Goal: Information Seeking & Learning: Find specific fact

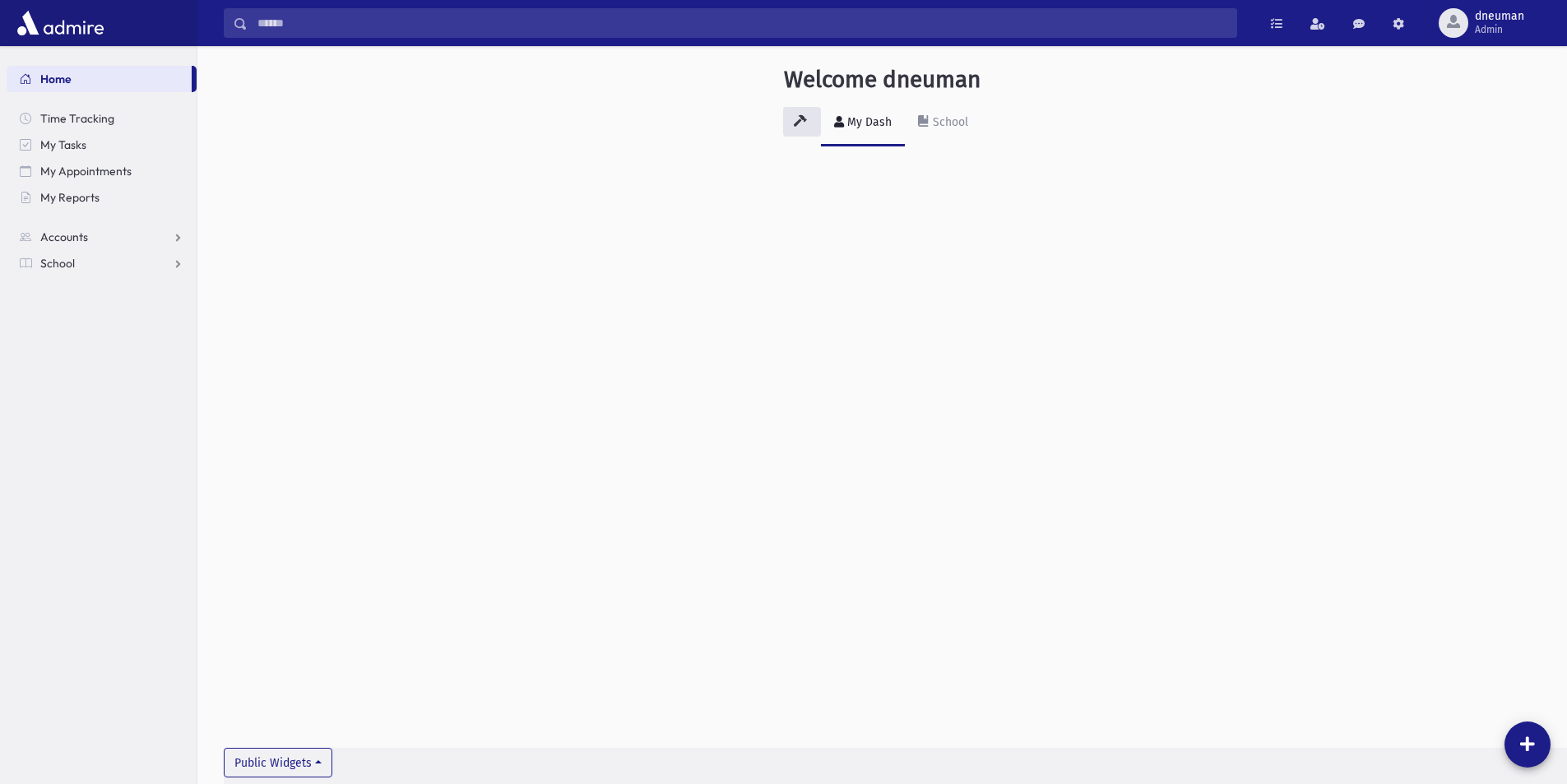
click at [269, 25] on input "Search" at bounding box center [742, 23] width 988 height 30
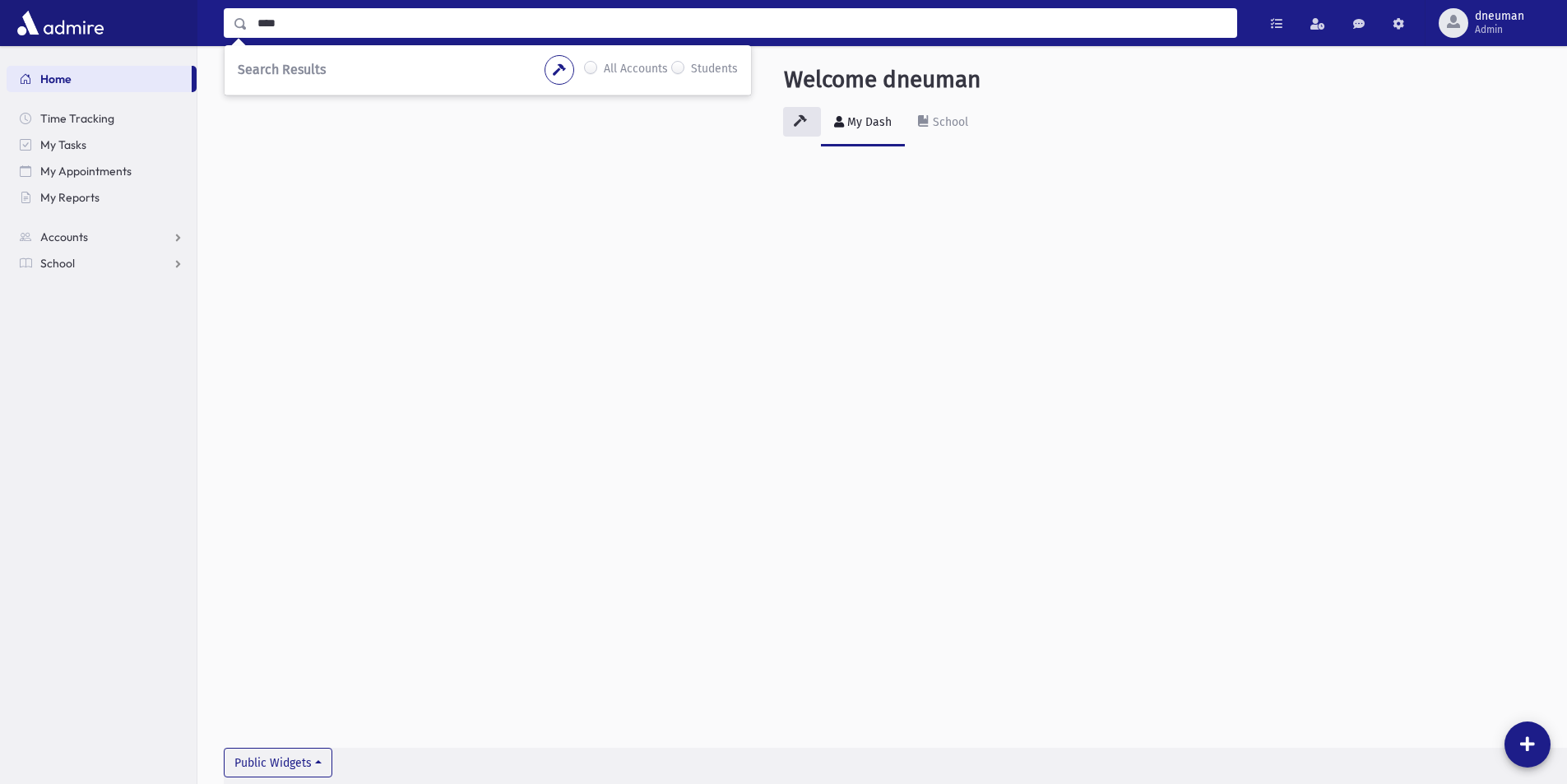
type input "****"
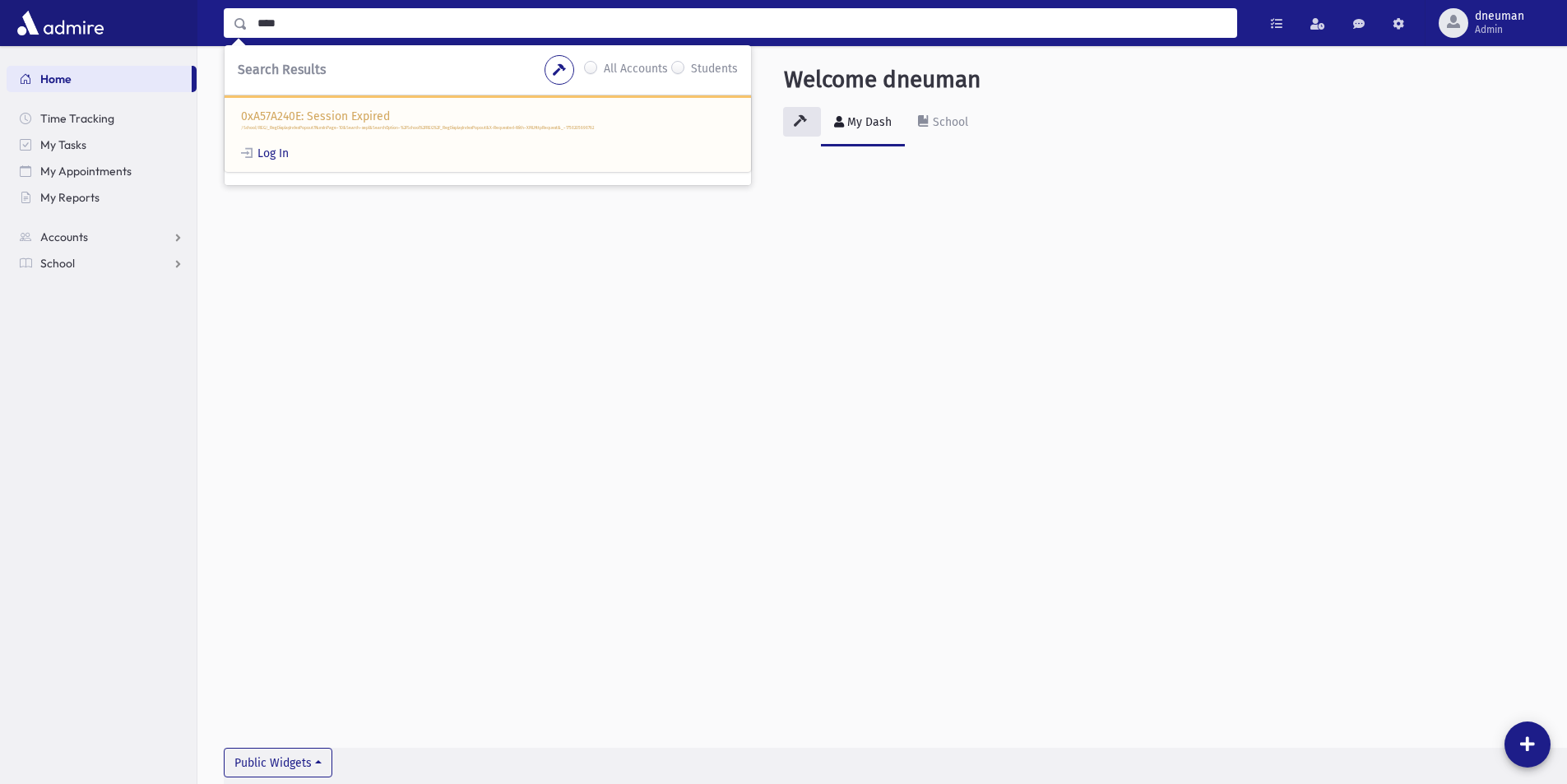
click at [277, 144] on div "0xA57A240E: Session Expired /School/REG/_RegDisplayIndexPopout?NumInPage=10&Sea…" at bounding box center [487, 133] width 526 height 77
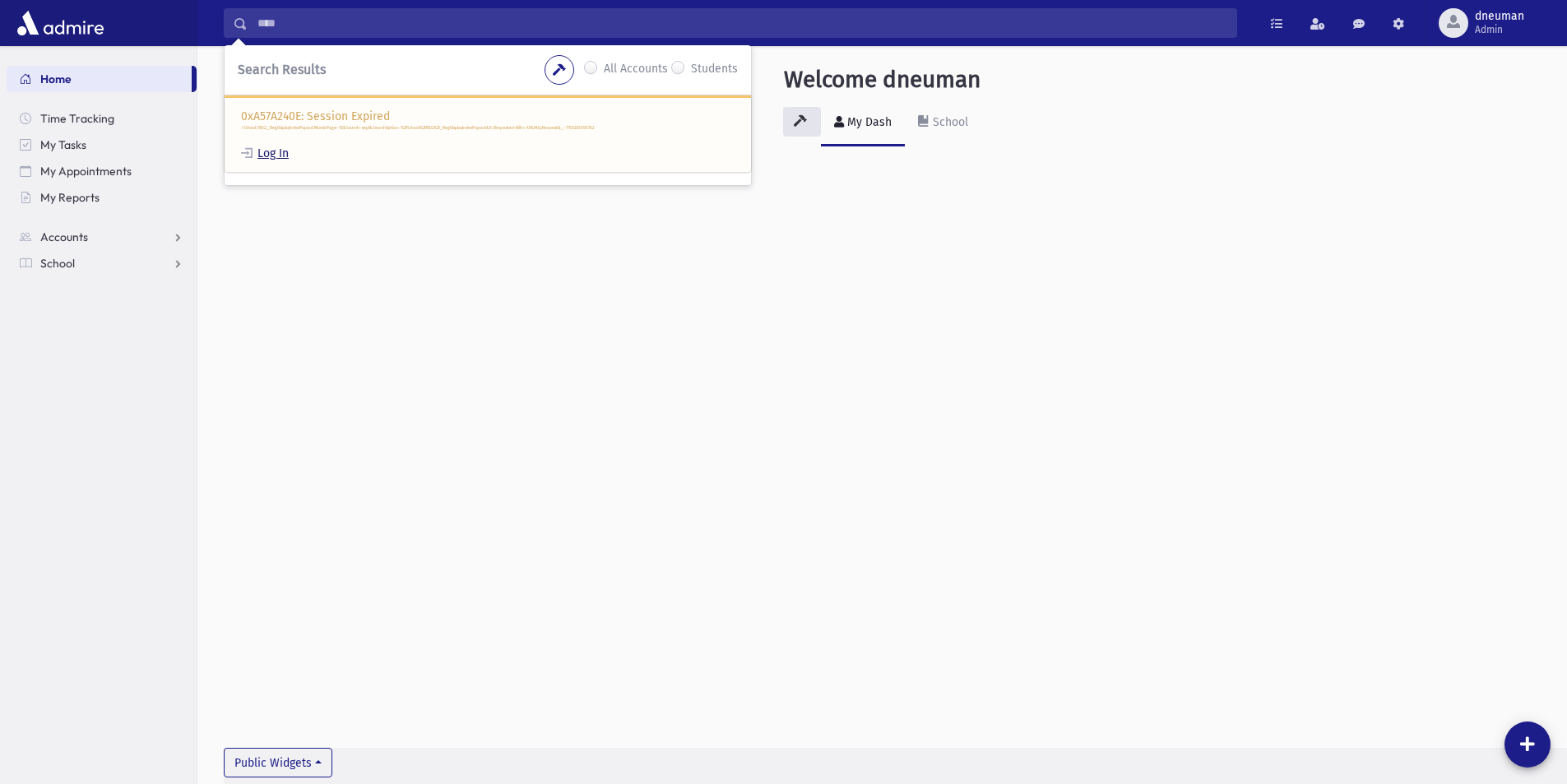
click at [278, 147] on link "Log In" at bounding box center [265, 153] width 48 height 14
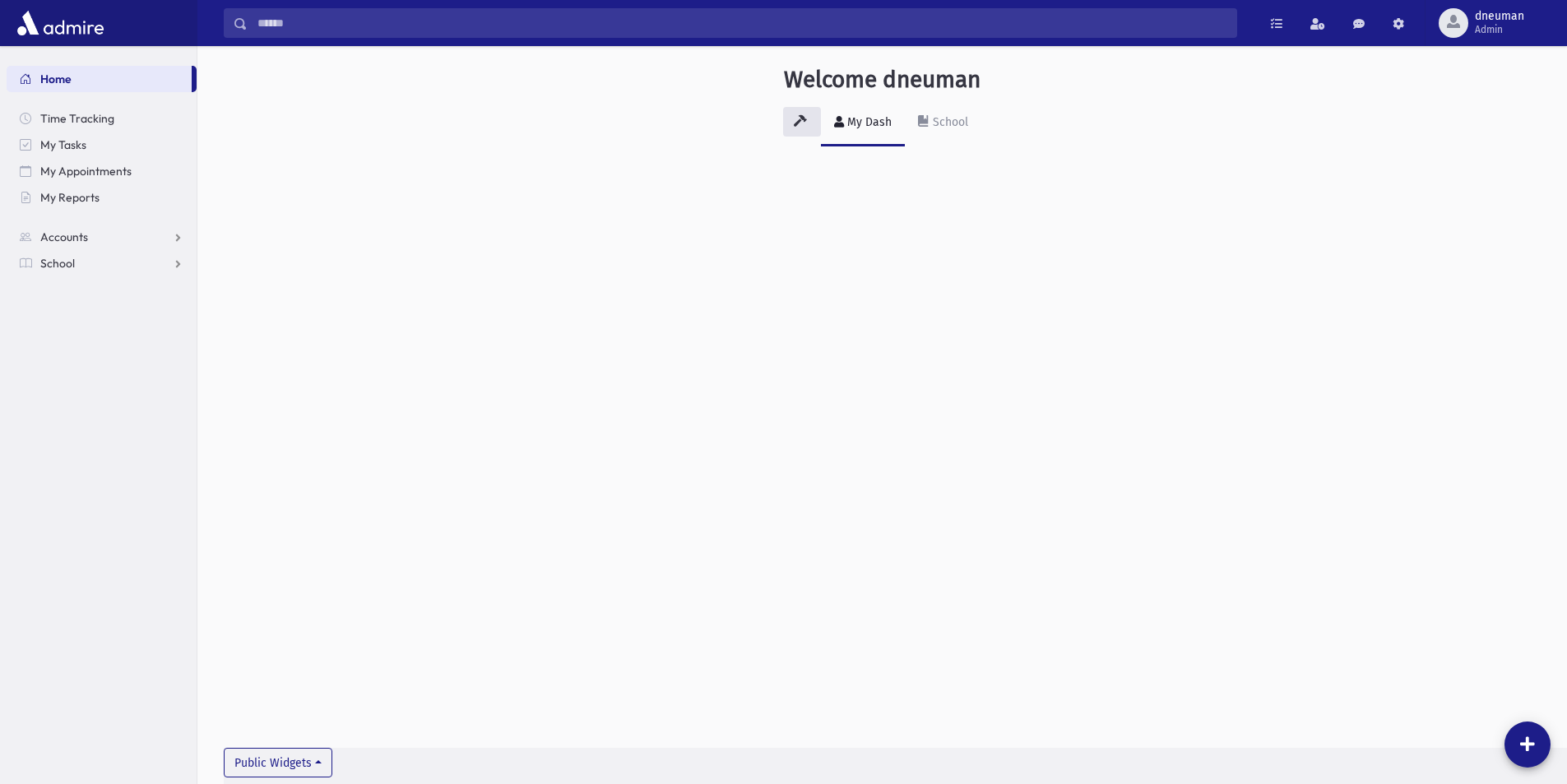
click at [344, 16] on input "Search" at bounding box center [742, 23] width 988 height 30
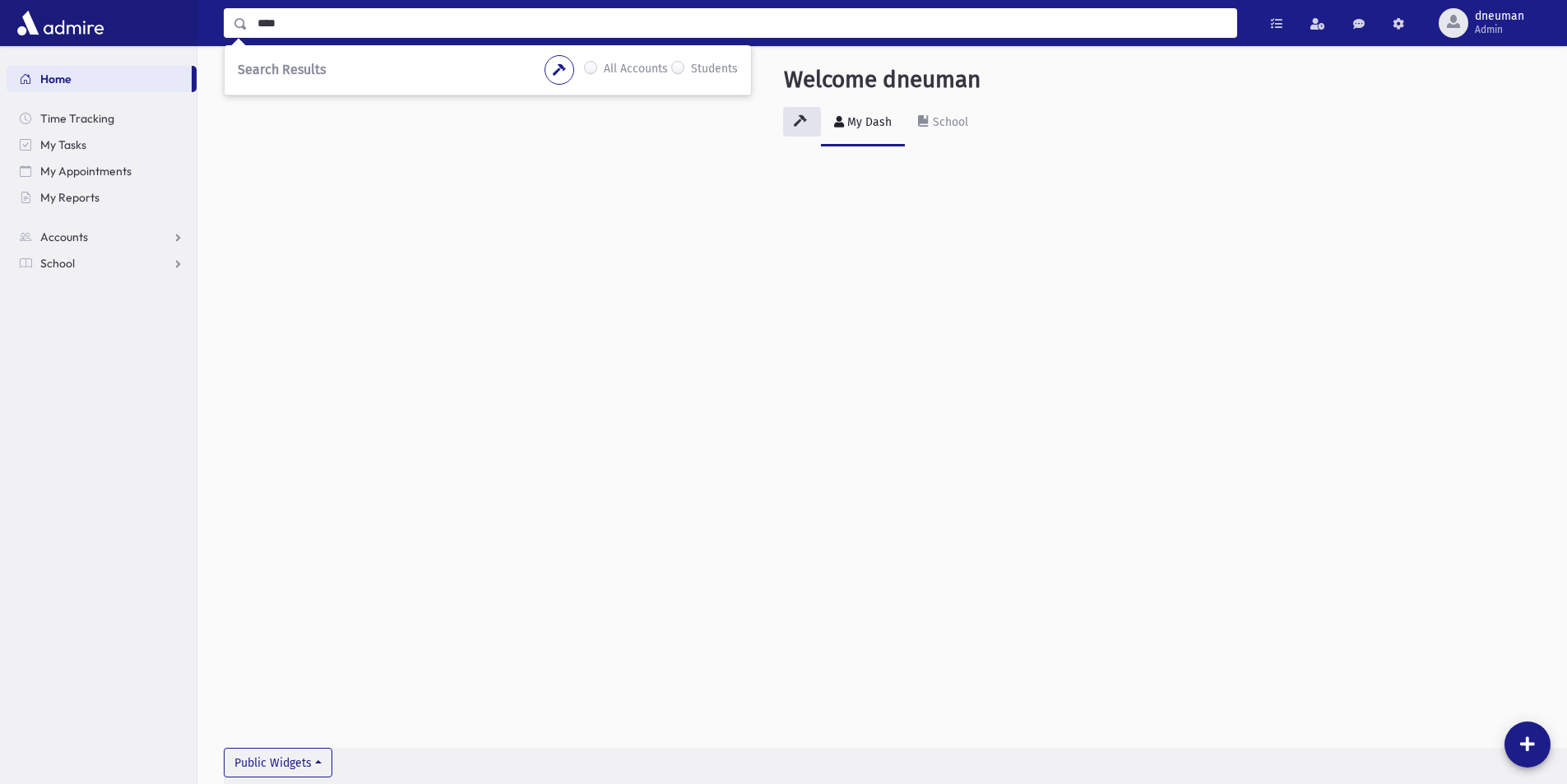
type input "****"
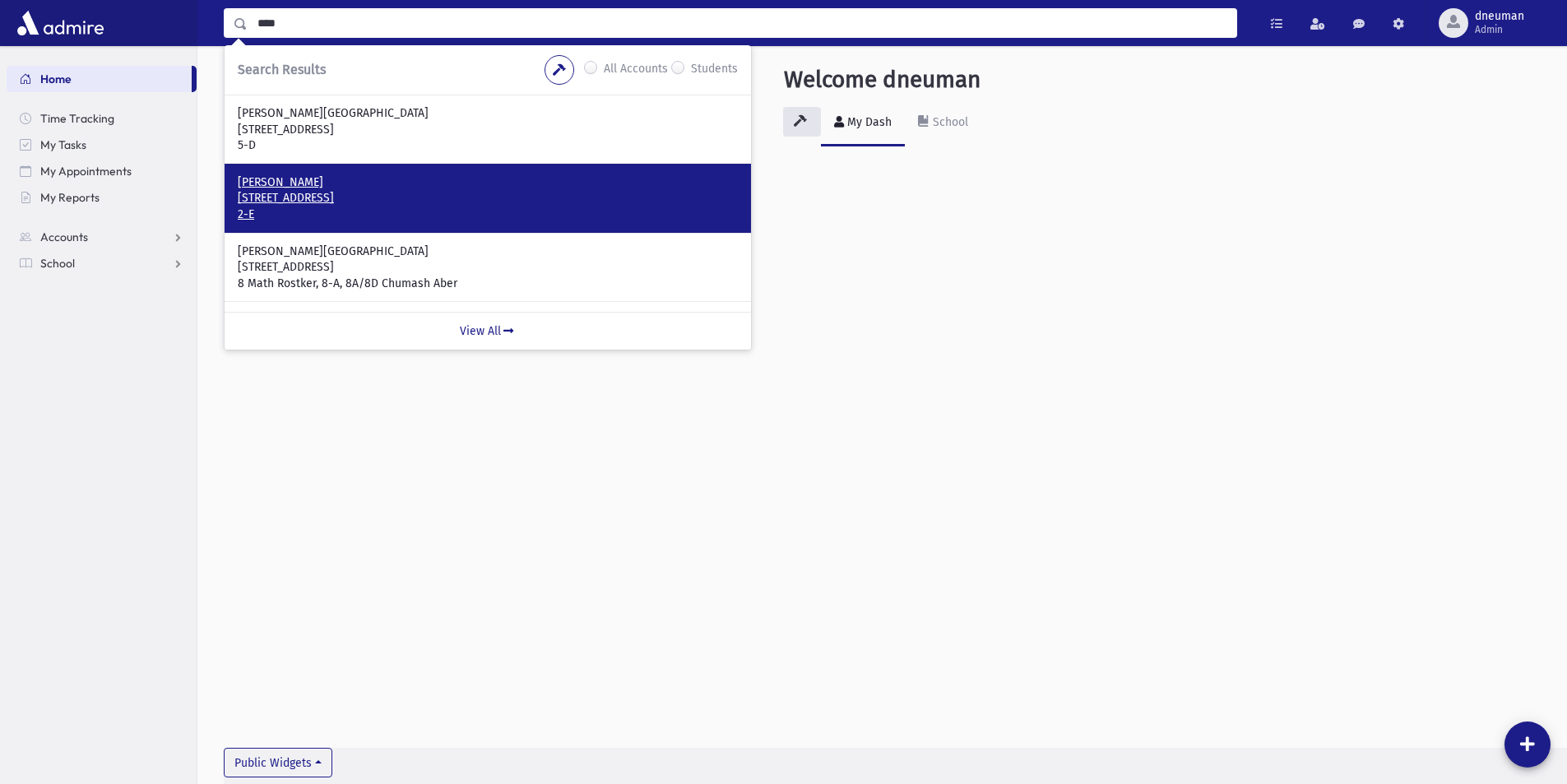
scroll to position [58, 0]
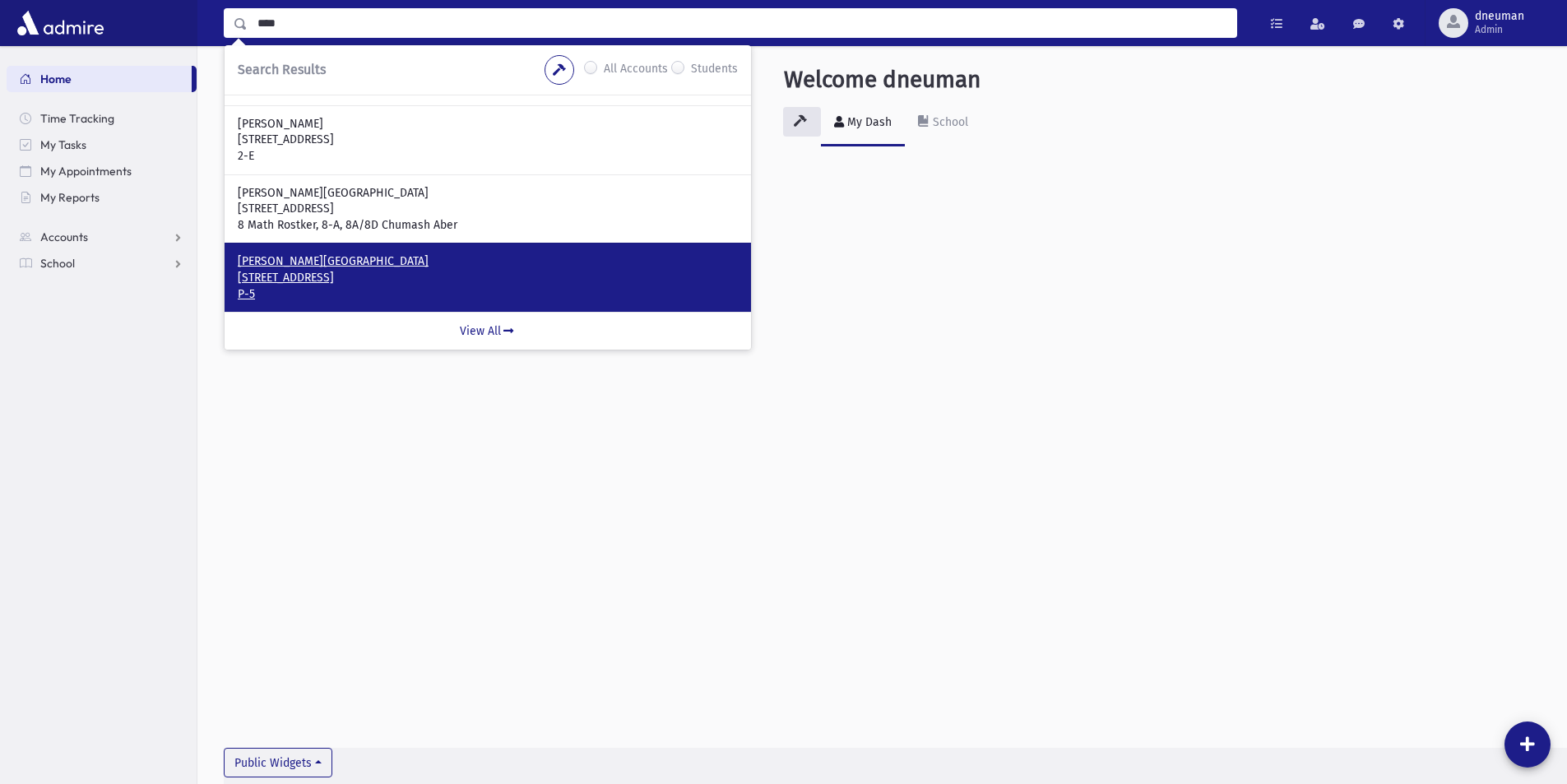
click at [360, 277] on p "[STREET_ADDRESS]" at bounding box center [487, 278] width 500 height 17
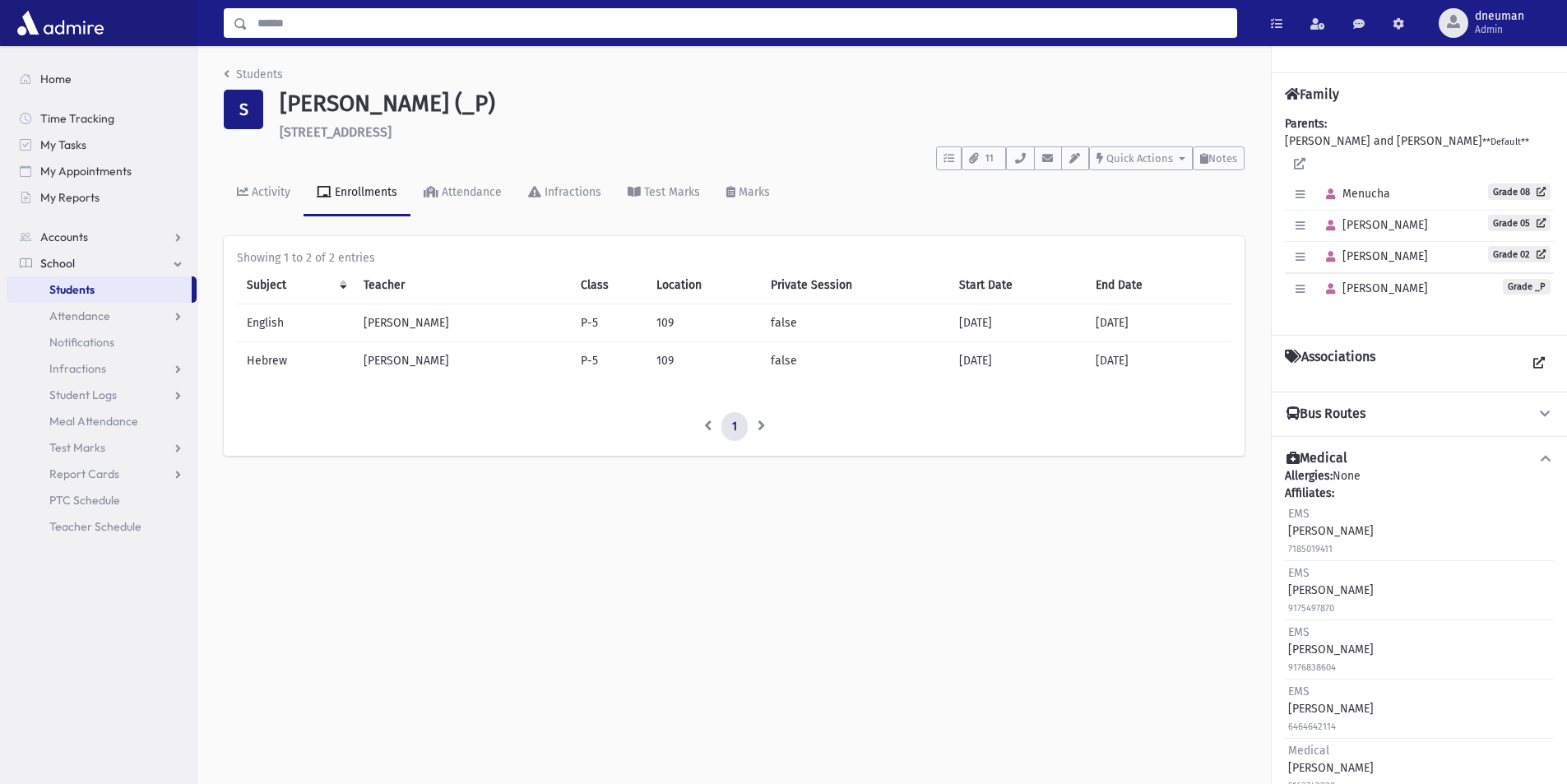
click at [543, 20] on input "Search" at bounding box center [742, 23] width 988 height 30
type input "***"
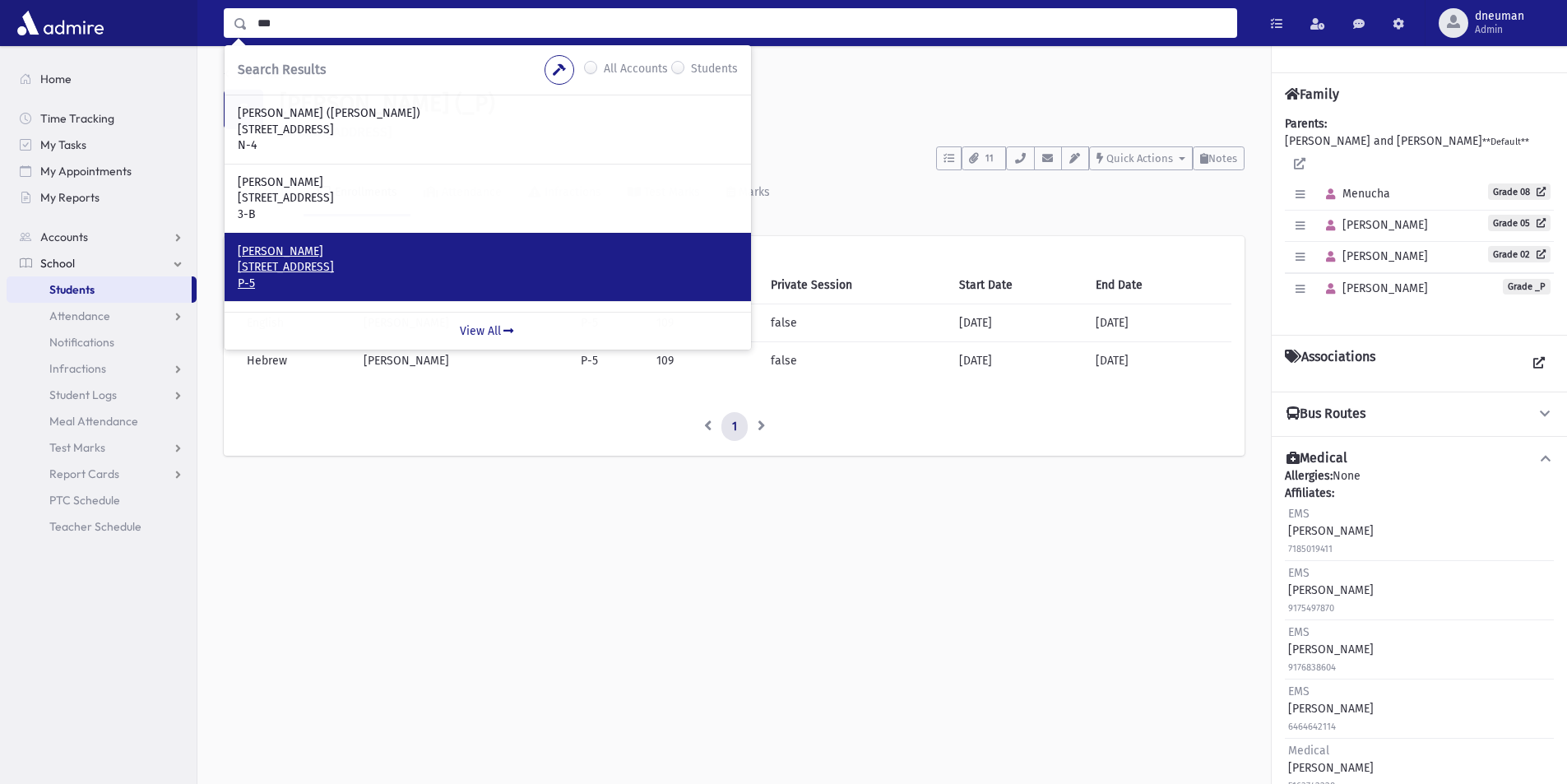
click at [288, 254] on p "Appelbaum, Yehudis" at bounding box center [487, 252] width 500 height 17
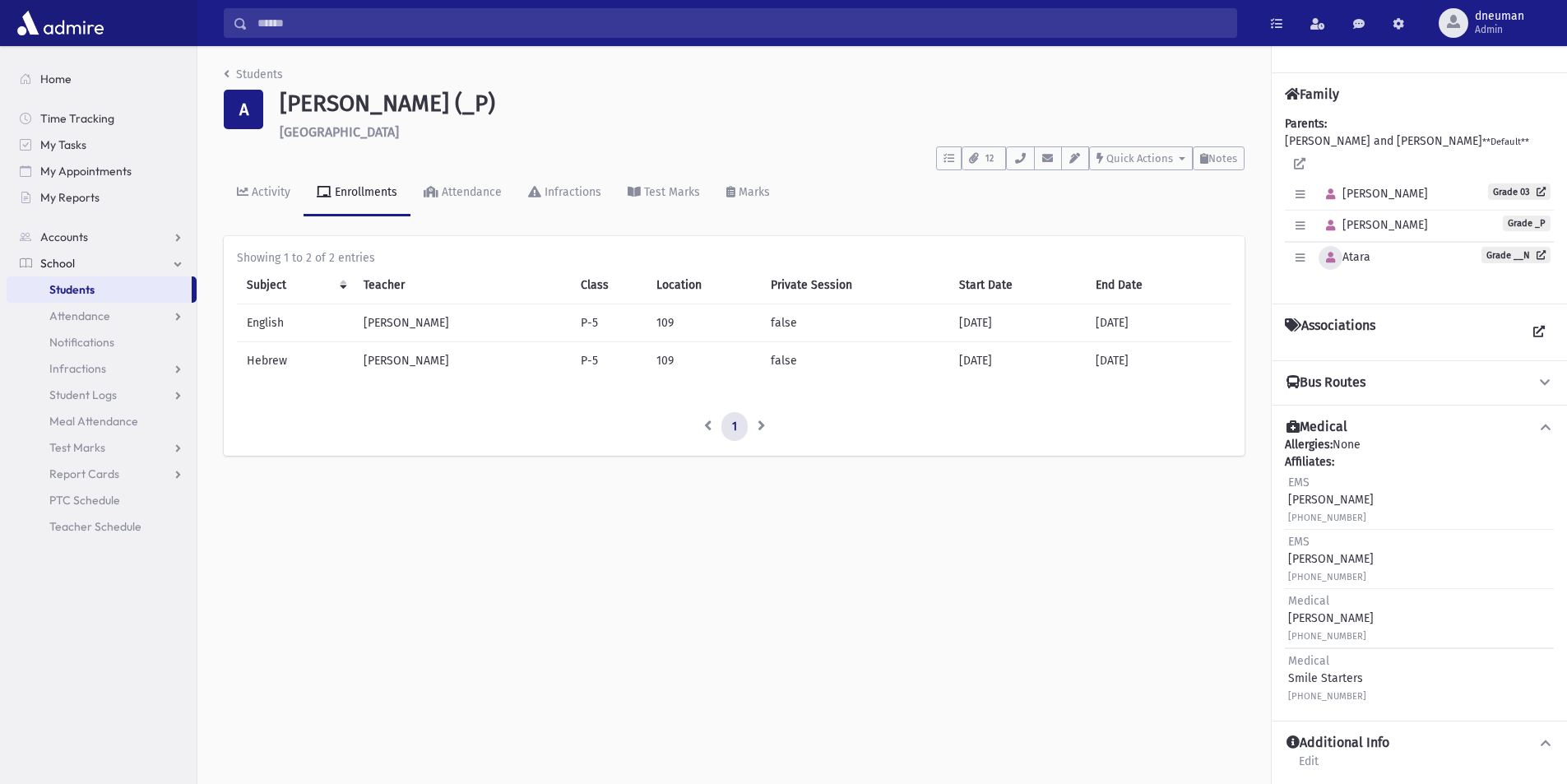
click at [1323, 250] on button "button" at bounding box center [1331, 258] width 24 height 24
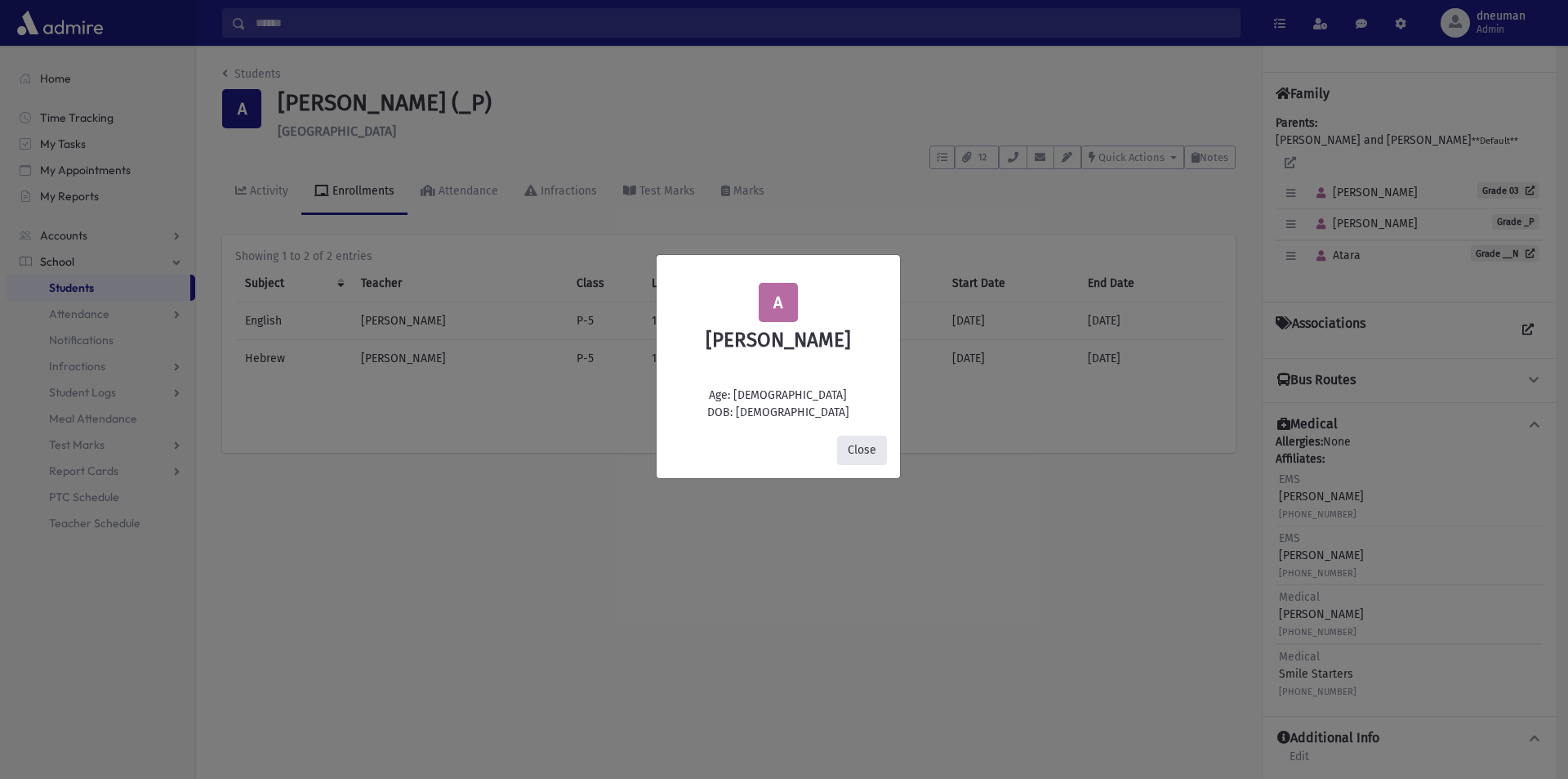
click at [856, 447] on button "Close" at bounding box center [861, 450] width 49 height 29
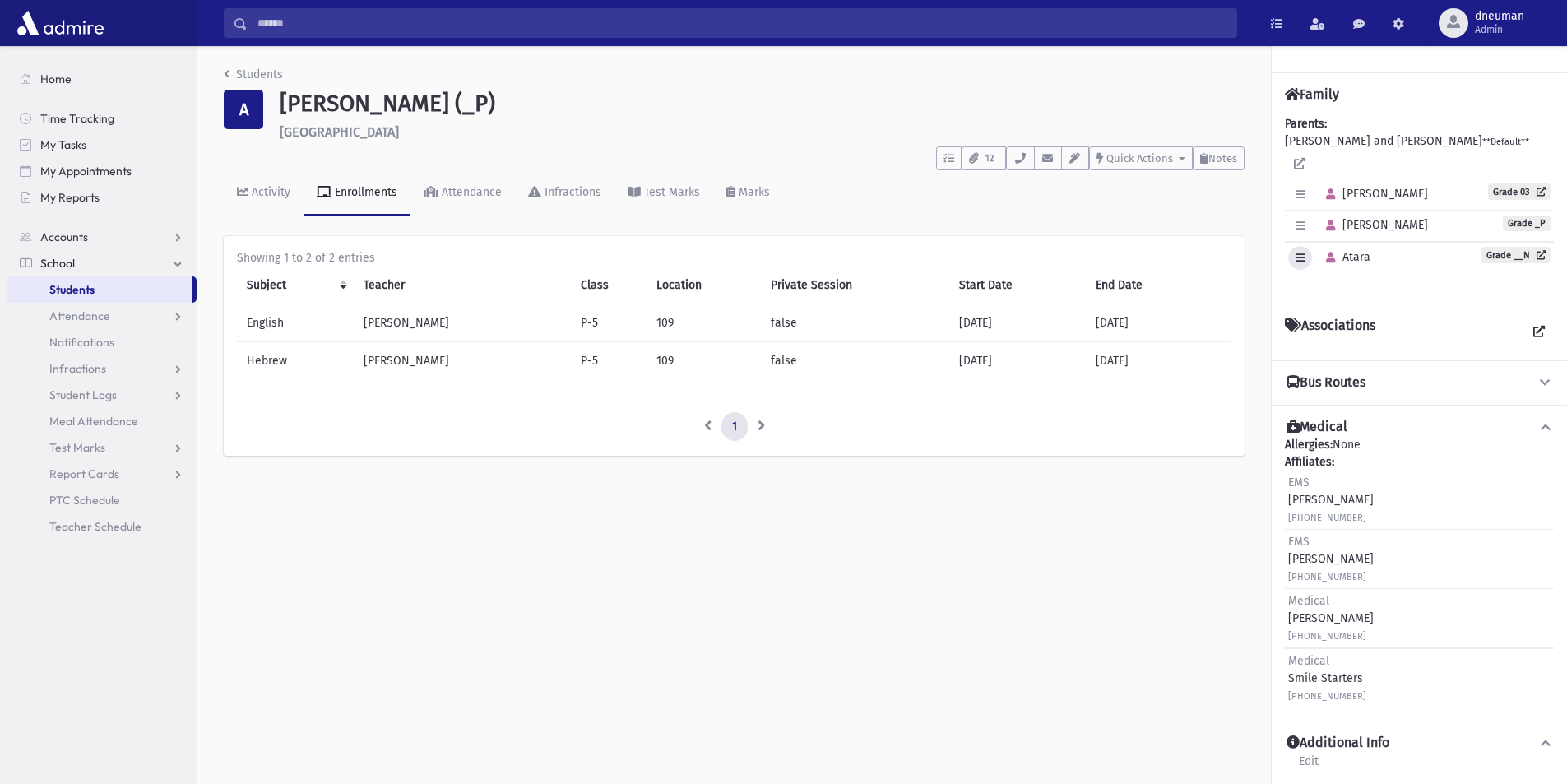
click at [1300, 252] on icon "button" at bounding box center [1300, 257] width 9 height 11
click at [1335, 246] on button "button" at bounding box center [1331, 258] width 24 height 24
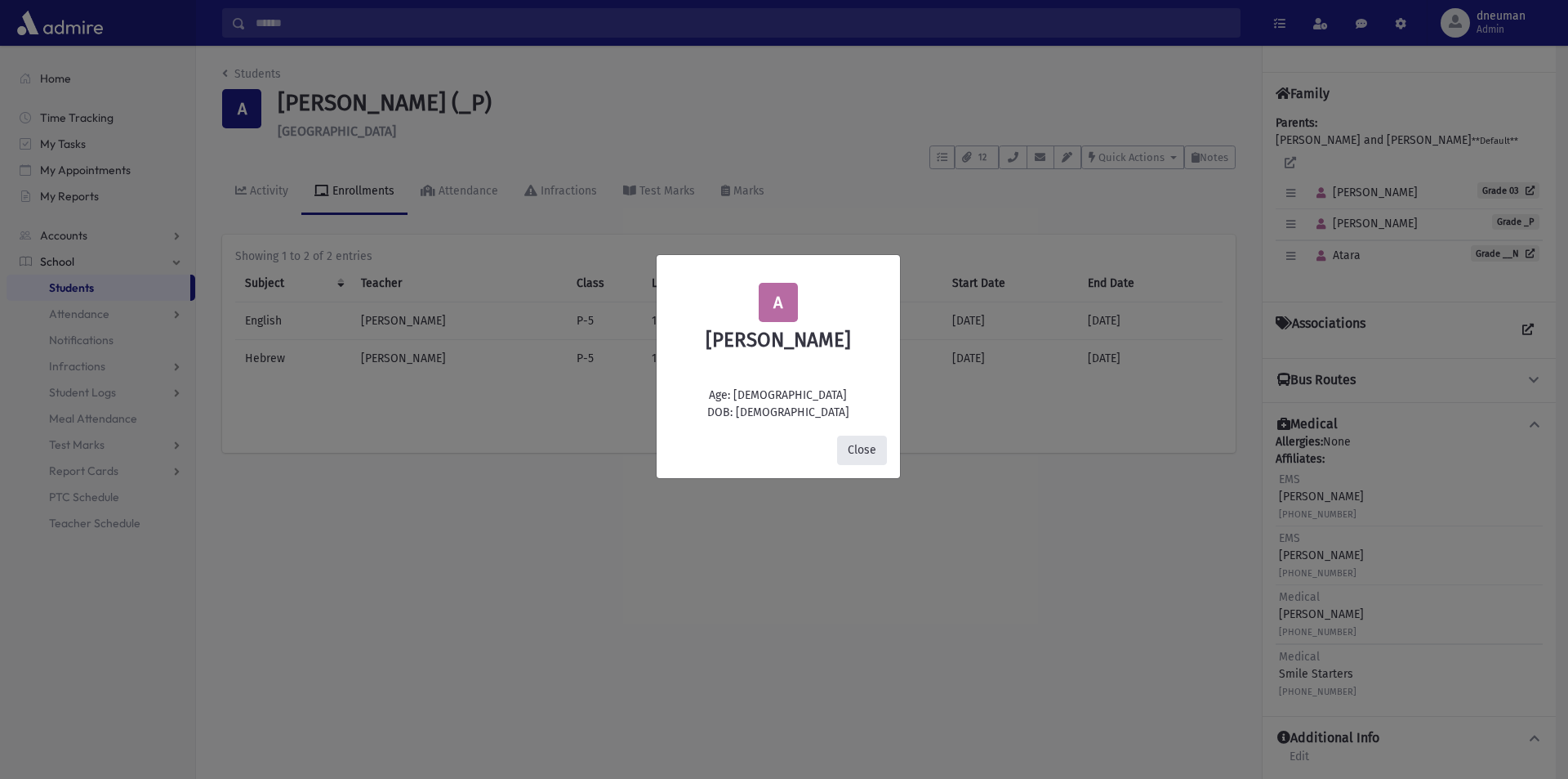
drag, startPoint x: 864, startPoint y: 449, endPoint x: 1045, endPoint y: 390, distance: 190.4
click at [865, 449] on button "Close" at bounding box center [861, 450] width 49 height 29
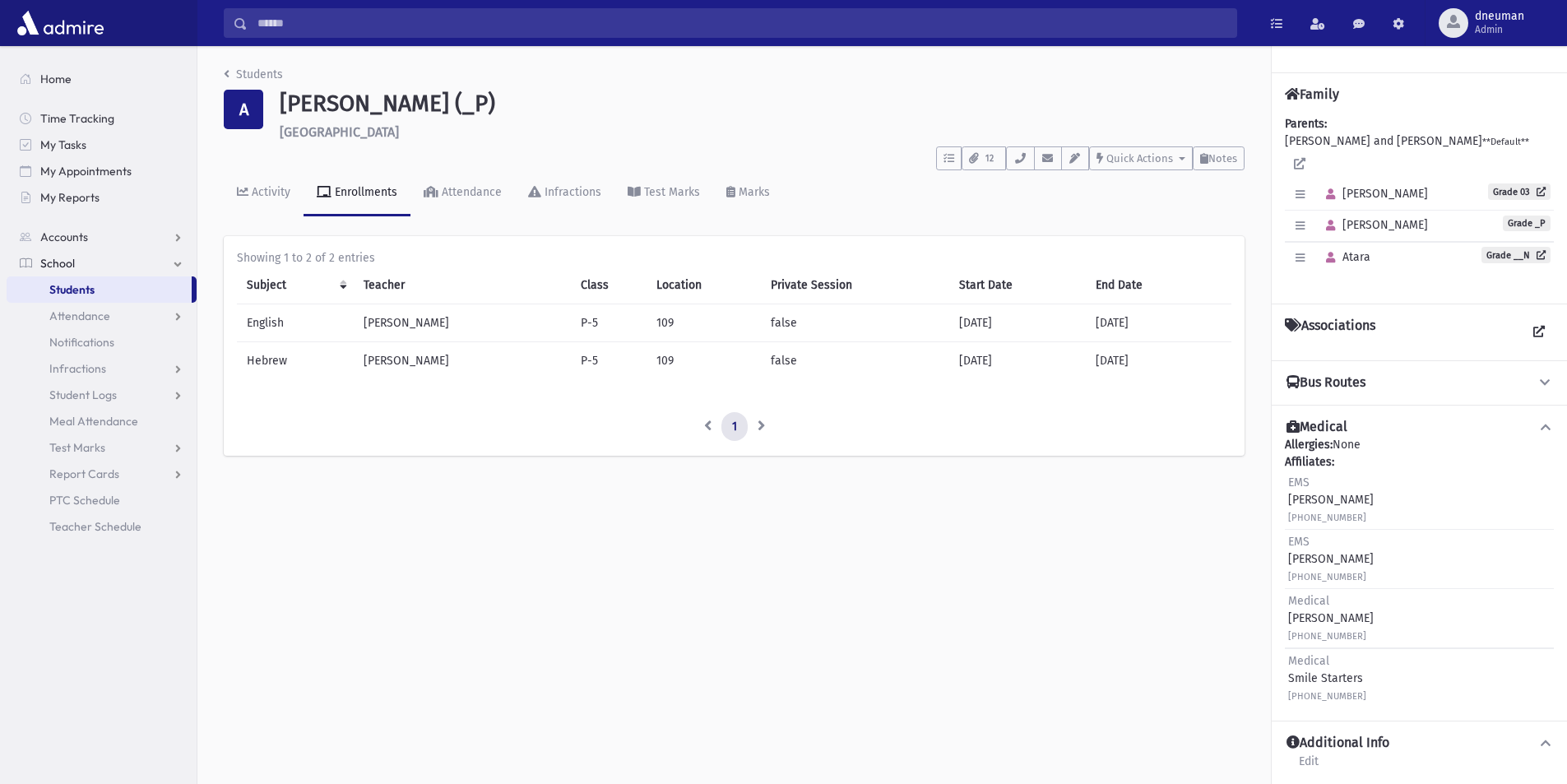
click at [1366, 250] on span "Atara" at bounding box center [1344, 257] width 51 height 14
click at [1330, 252] on icon "button" at bounding box center [1330, 257] width 9 height 11
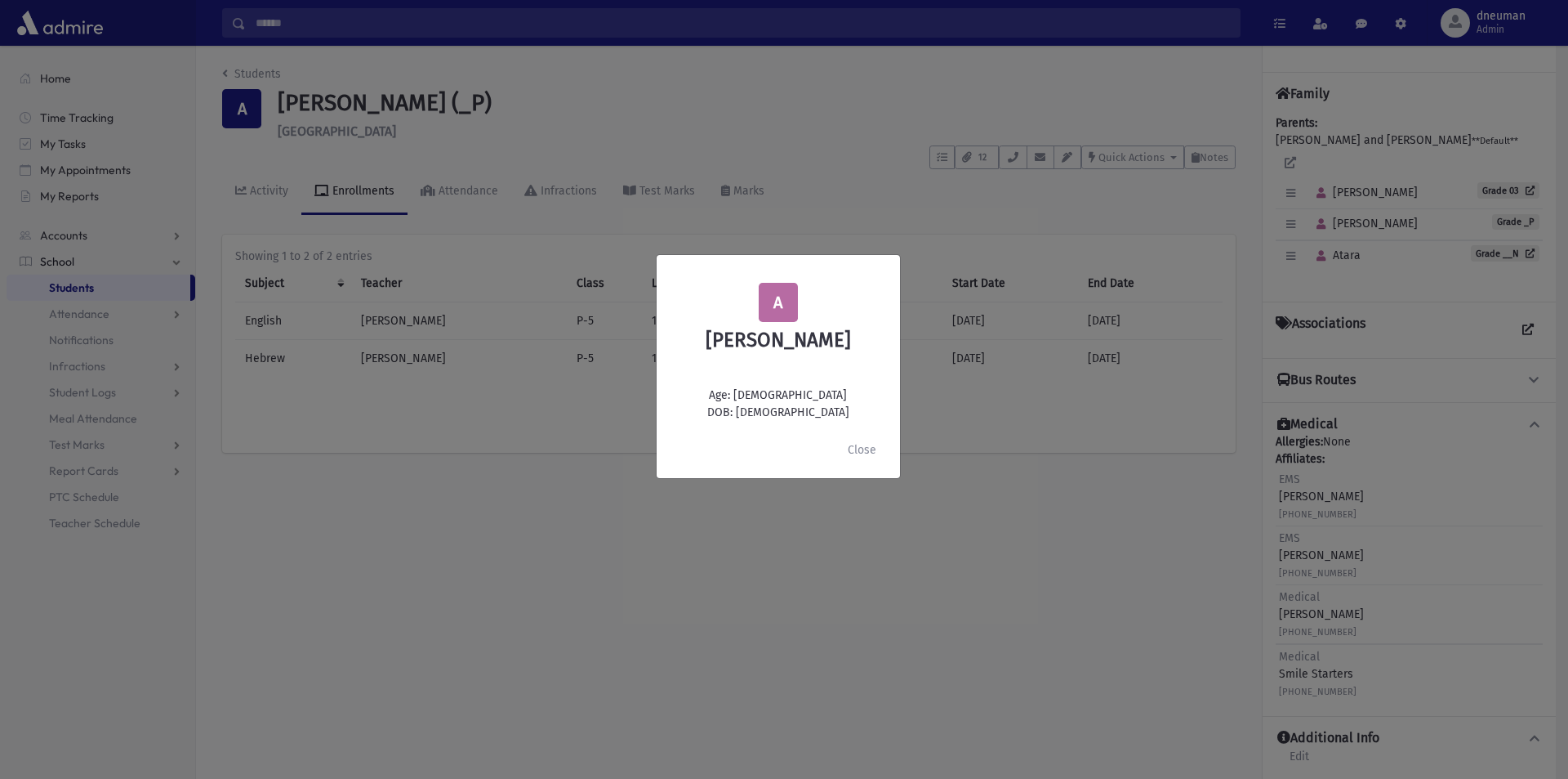
click at [1349, 240] on div "A Atara Appelbaum Age: 3 DOB: 9/11/2022 Close" at bounding box center [784, 390] width 1568 height 779
click at [871, 447] on button "Close" at bounding box center [861, 450] width 49 height 29
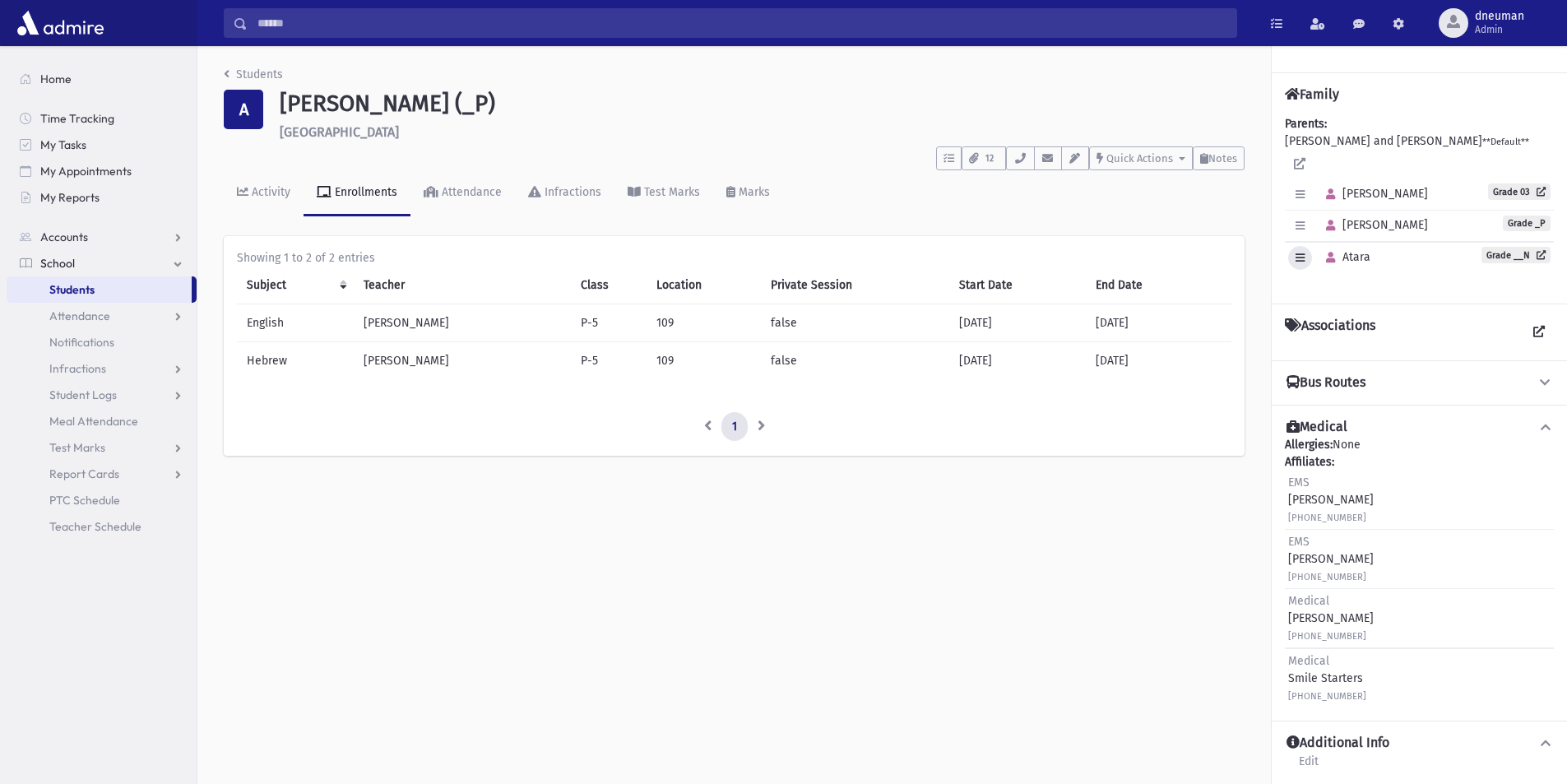
click at [1299, 252] on icon "button" at bounding box center [1300, 257] width 9 height 11
click at [1515, 247] on link "Grade __N" at bounding box center [1516, 255] width 69 height 17
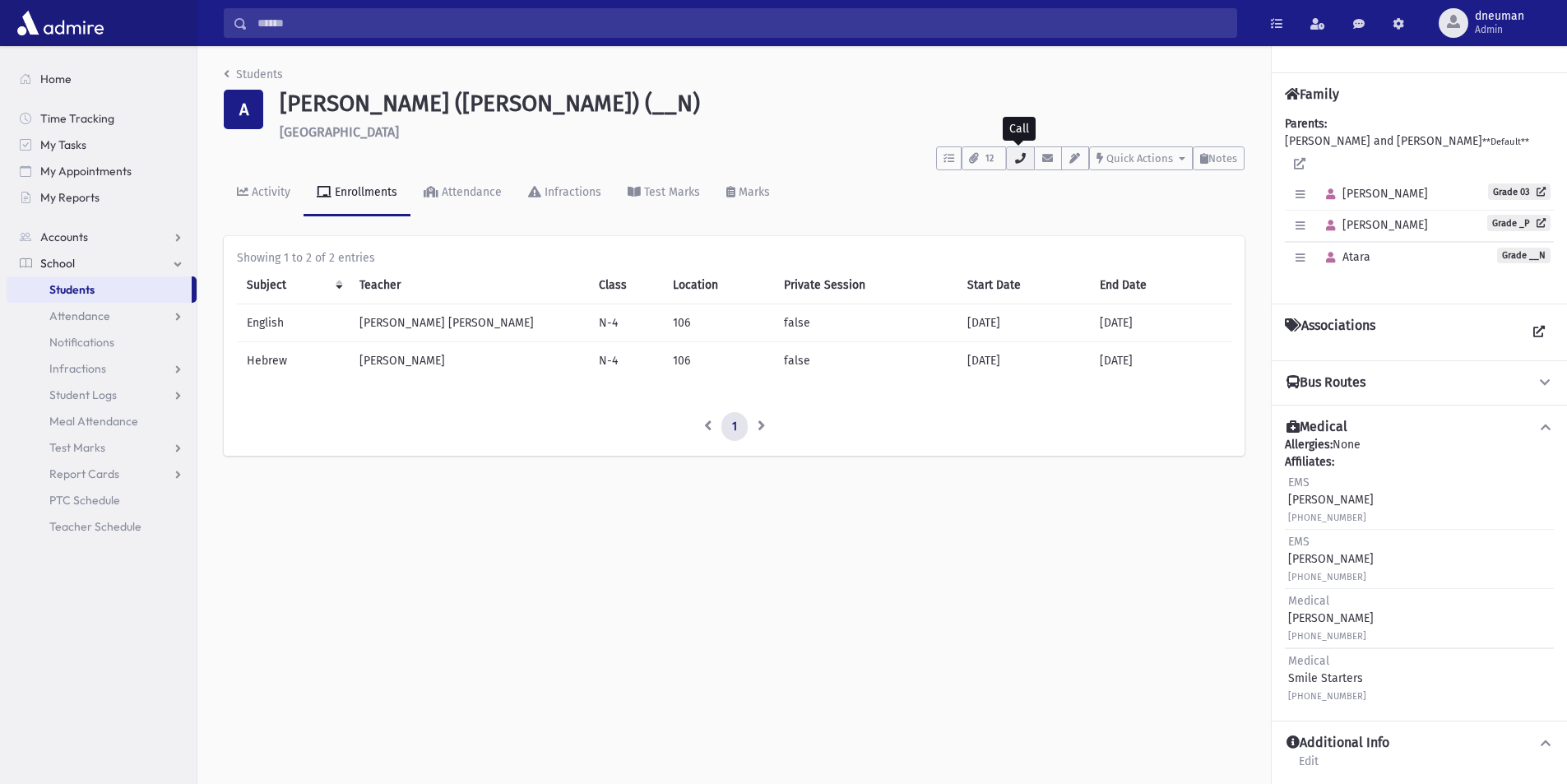
click at [1022, 160] on icon "button" at bounding box center [1020, 158] width 13 height 11
click at [1050, 163] on icon "button" at bounding box center [1048, 158] width 13 height 11
click at [955, 204] on div "Activity Enrollments Attendance Infractions Test Marks Marks" at bounding box center [734, 200] width 1020 height 60
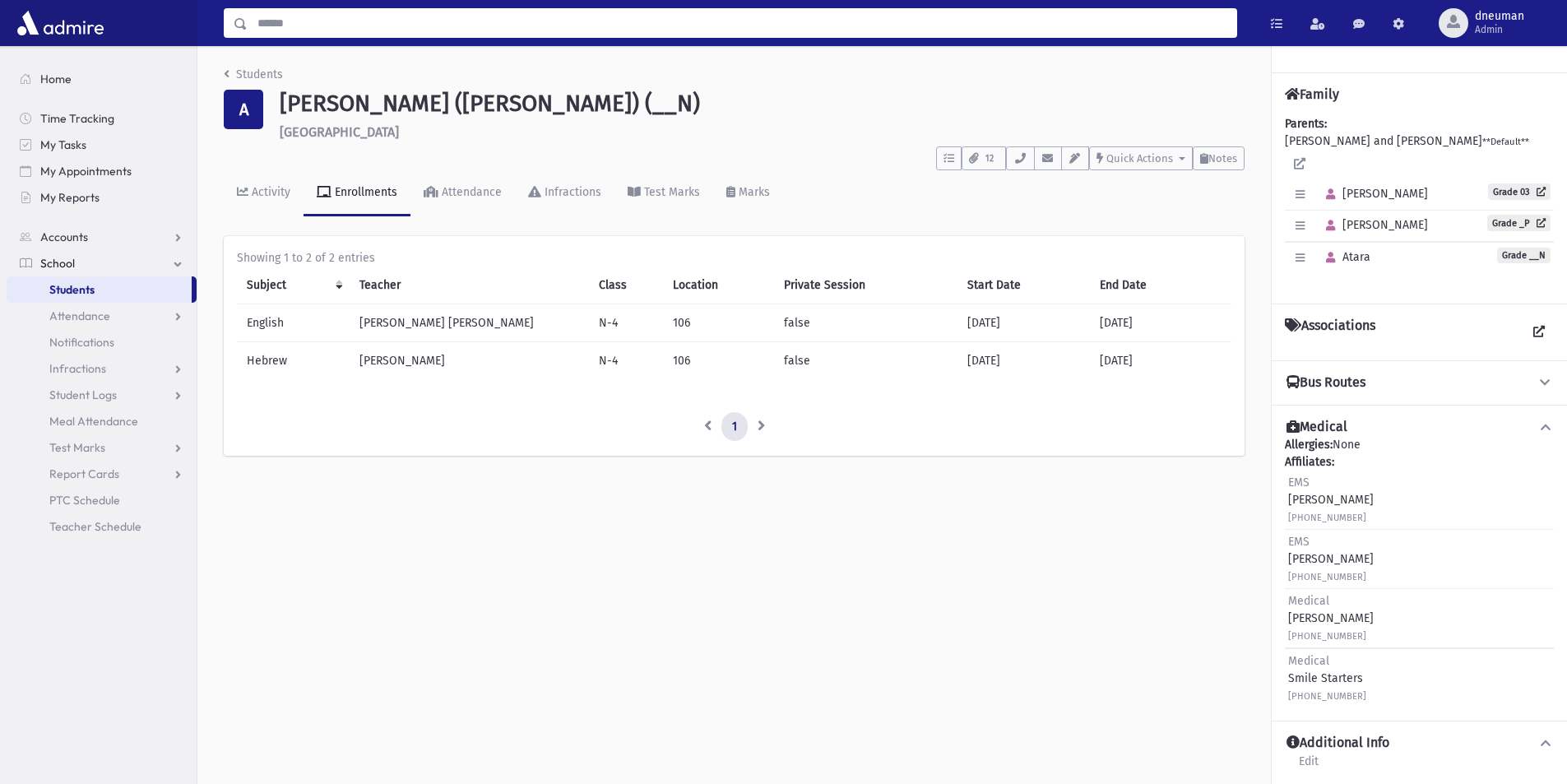
click at [362, 33] on input "Search" at bounding box center [742, 23] width 988 height 30
type input "*****"
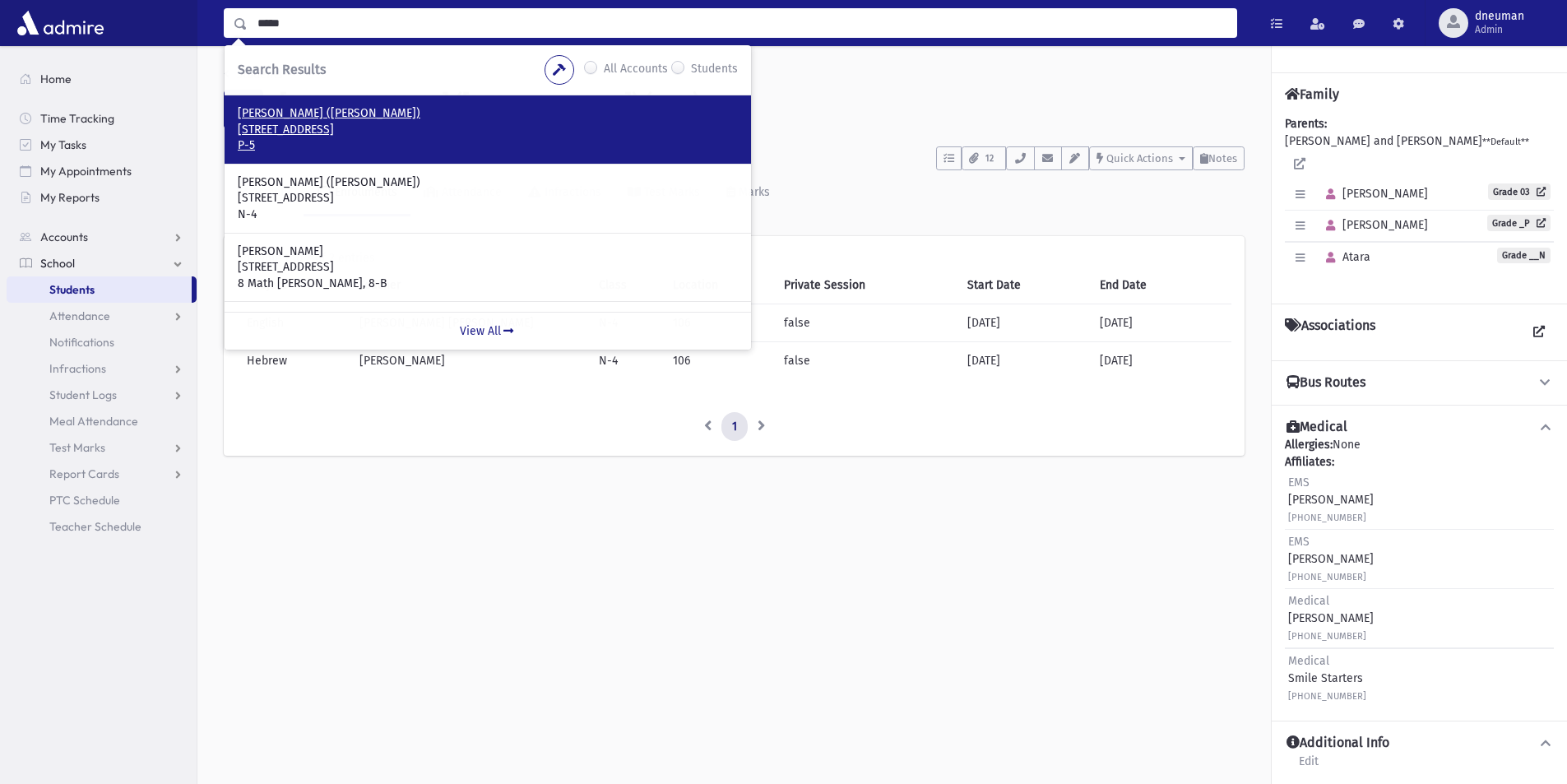
click at [341, 126] on p "13 Nirvana Ave Great Neck, NY 11023" at bounding box center [487, 130] width 500 height 17
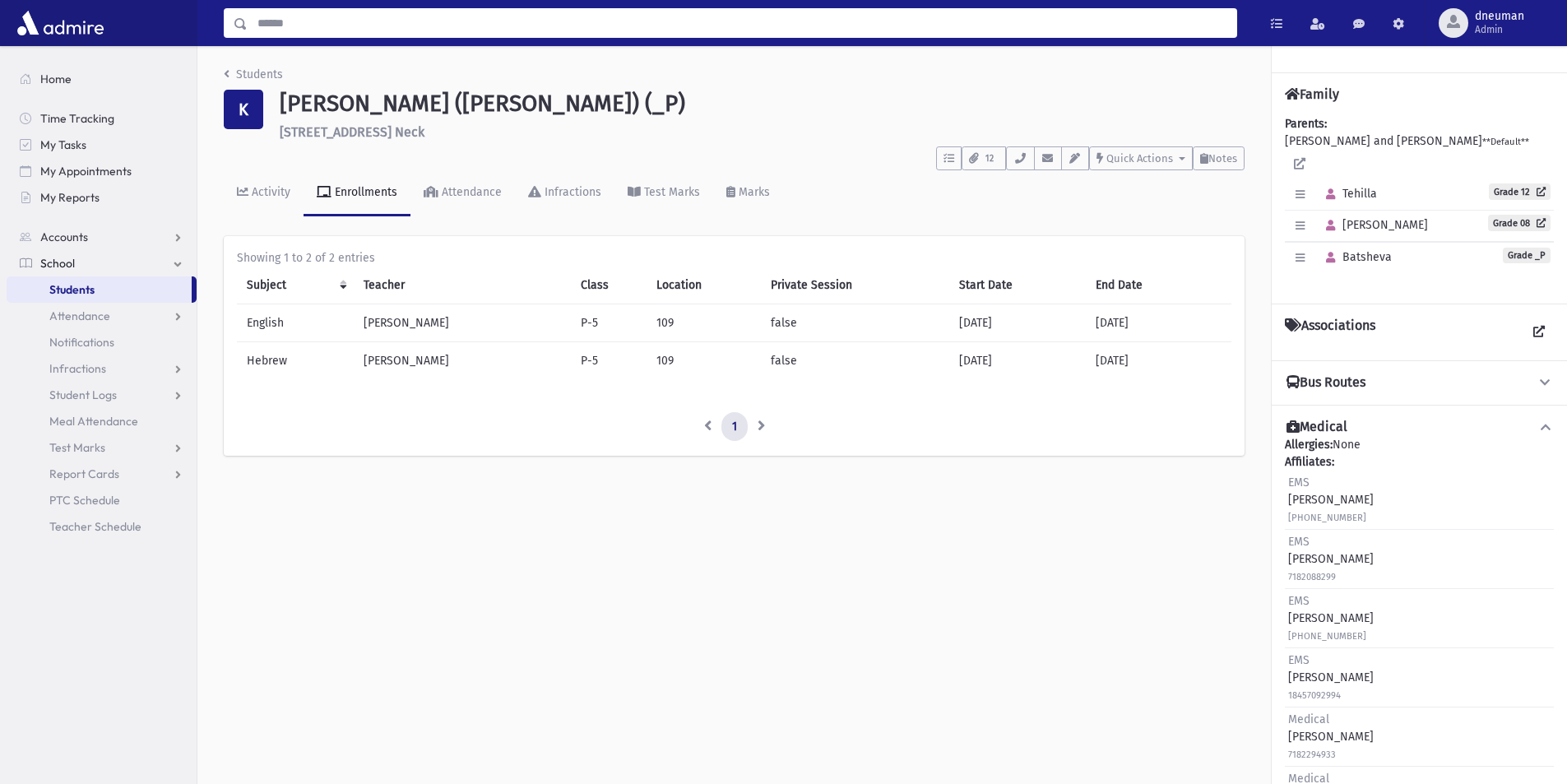
click at [413, 33] on input "Search" at bounding box center [742, 23] width 988 height 30
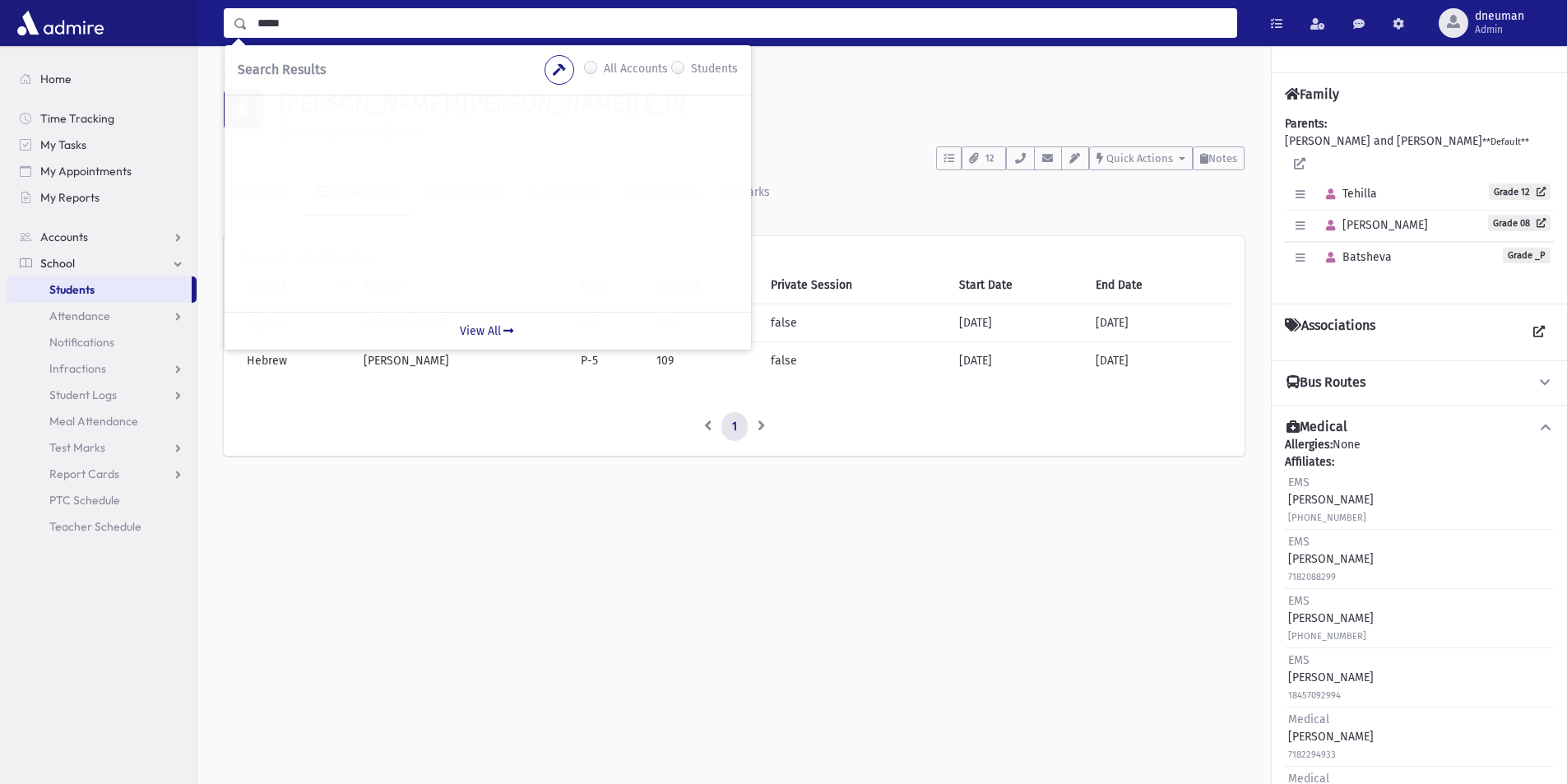
click at [848, 163] on div "To Do's No open tasks Show List 12 Documents UploadImmunization12_Kashi_Tehilla…" at bounding box center [734, 155] width 1020 height 30
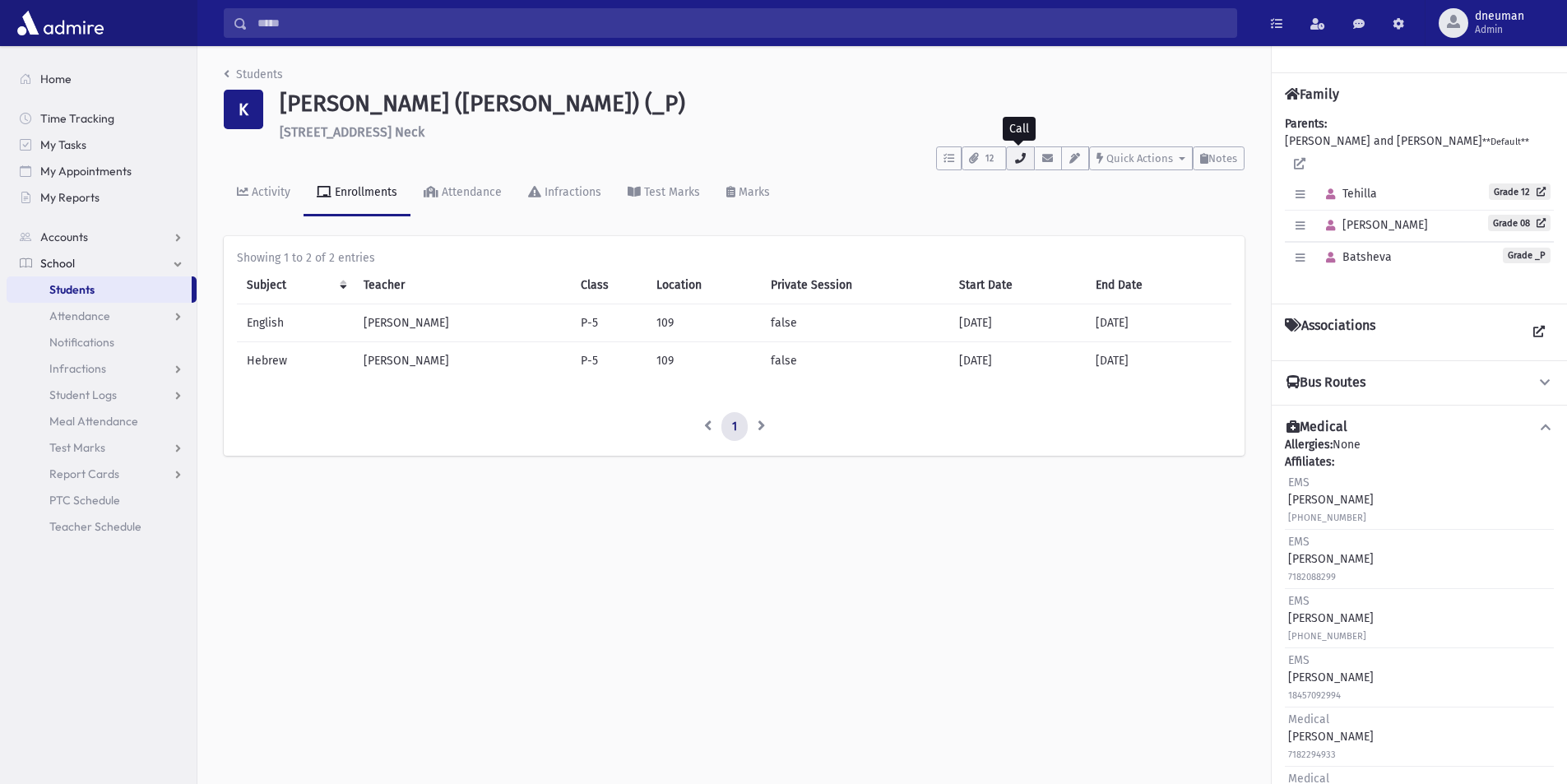
click at [1020, 165] on button "button" at bounding box center [1020, 158] width 28 height 24
click at [285, 19] on input "*****" at bounding box center [742, 23] width 988 height 30
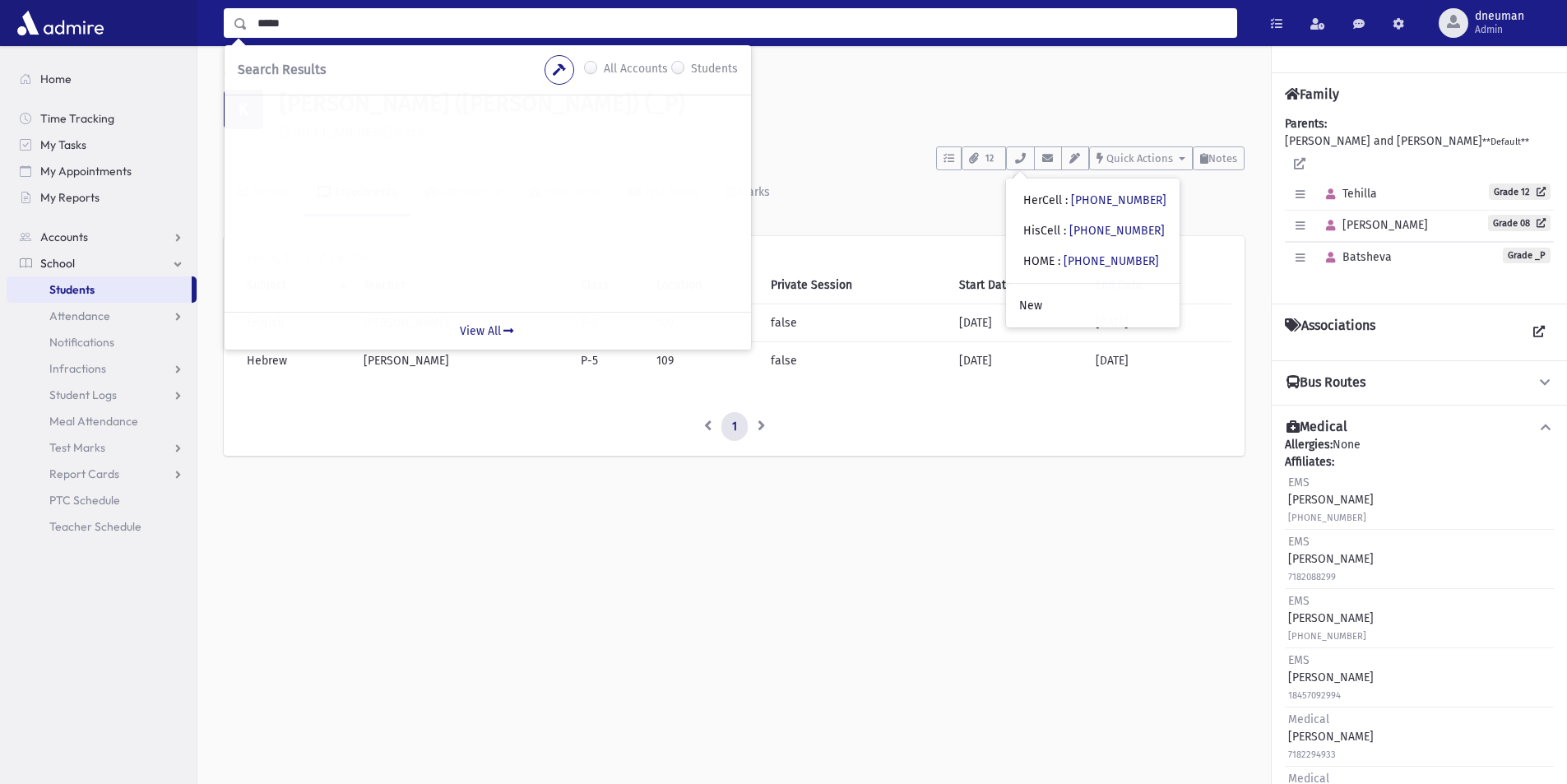
click at [285, 19] on input "*****" at bounding box center [742, 23] width 988 height 30
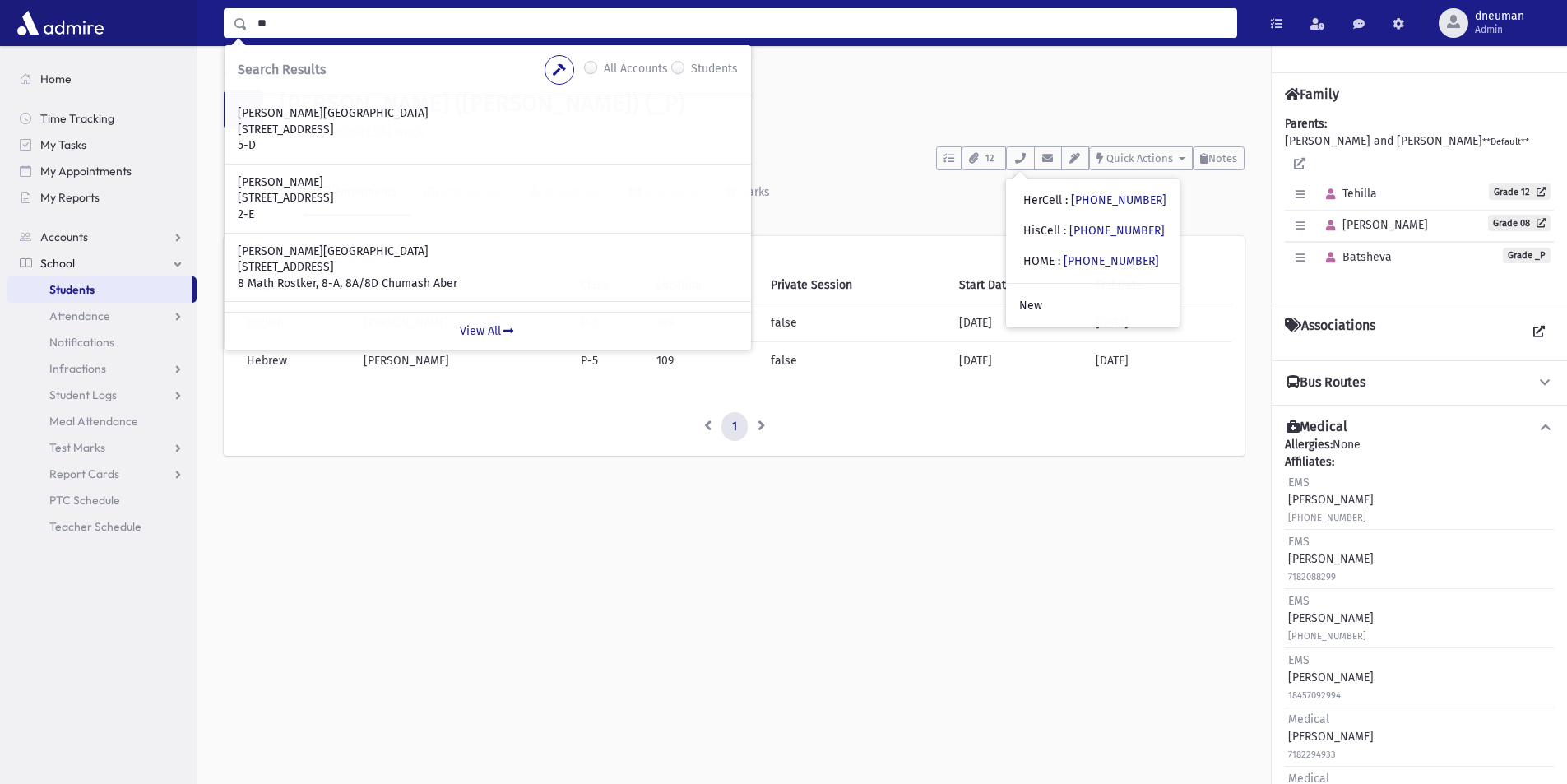
type input "*"
type input "******"
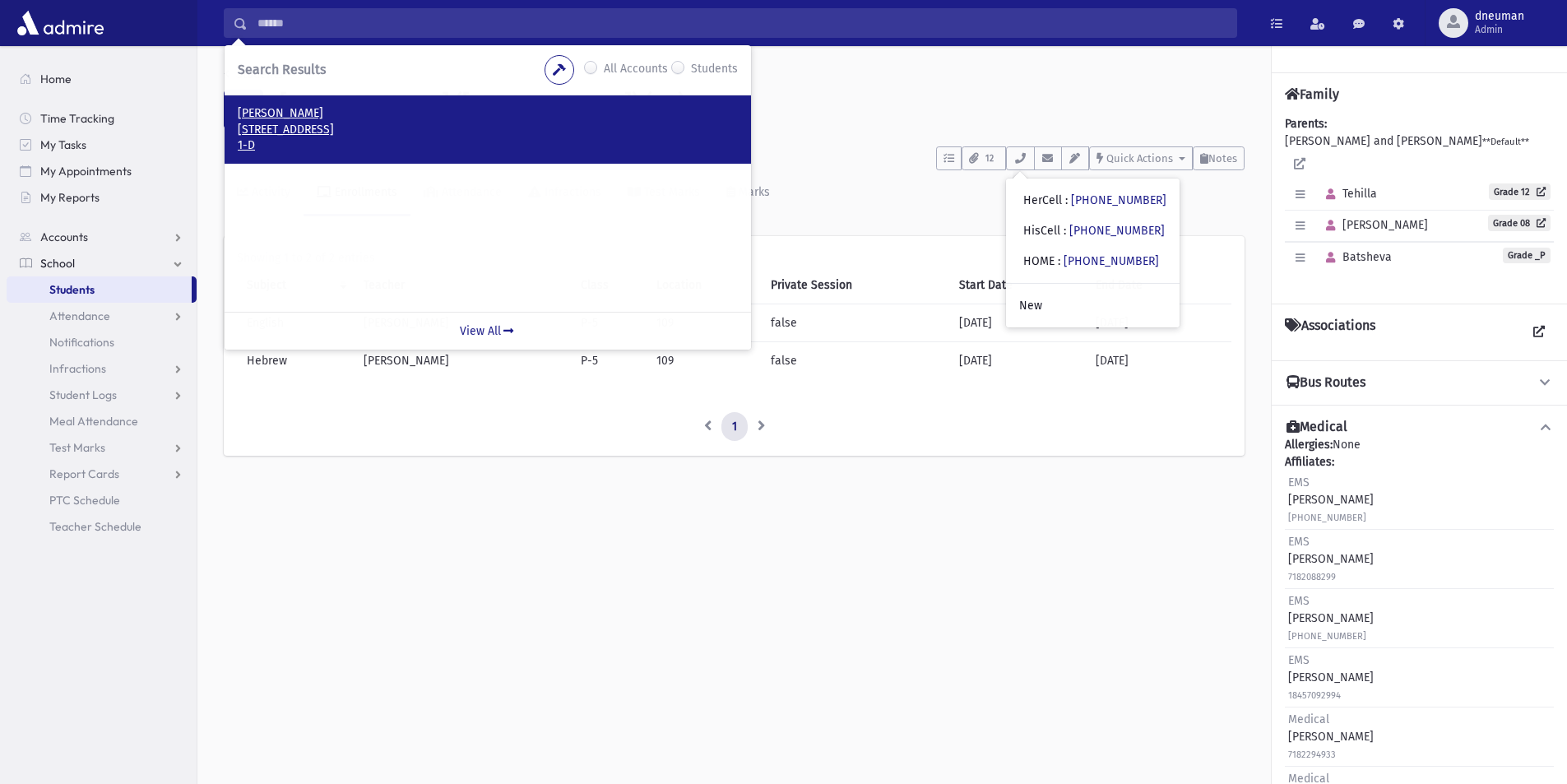
click at [421, 126] on p "2869 Faber Terrace Far Rockaway, NY 11691" at bounding box center [487, 130] width 500 height 17
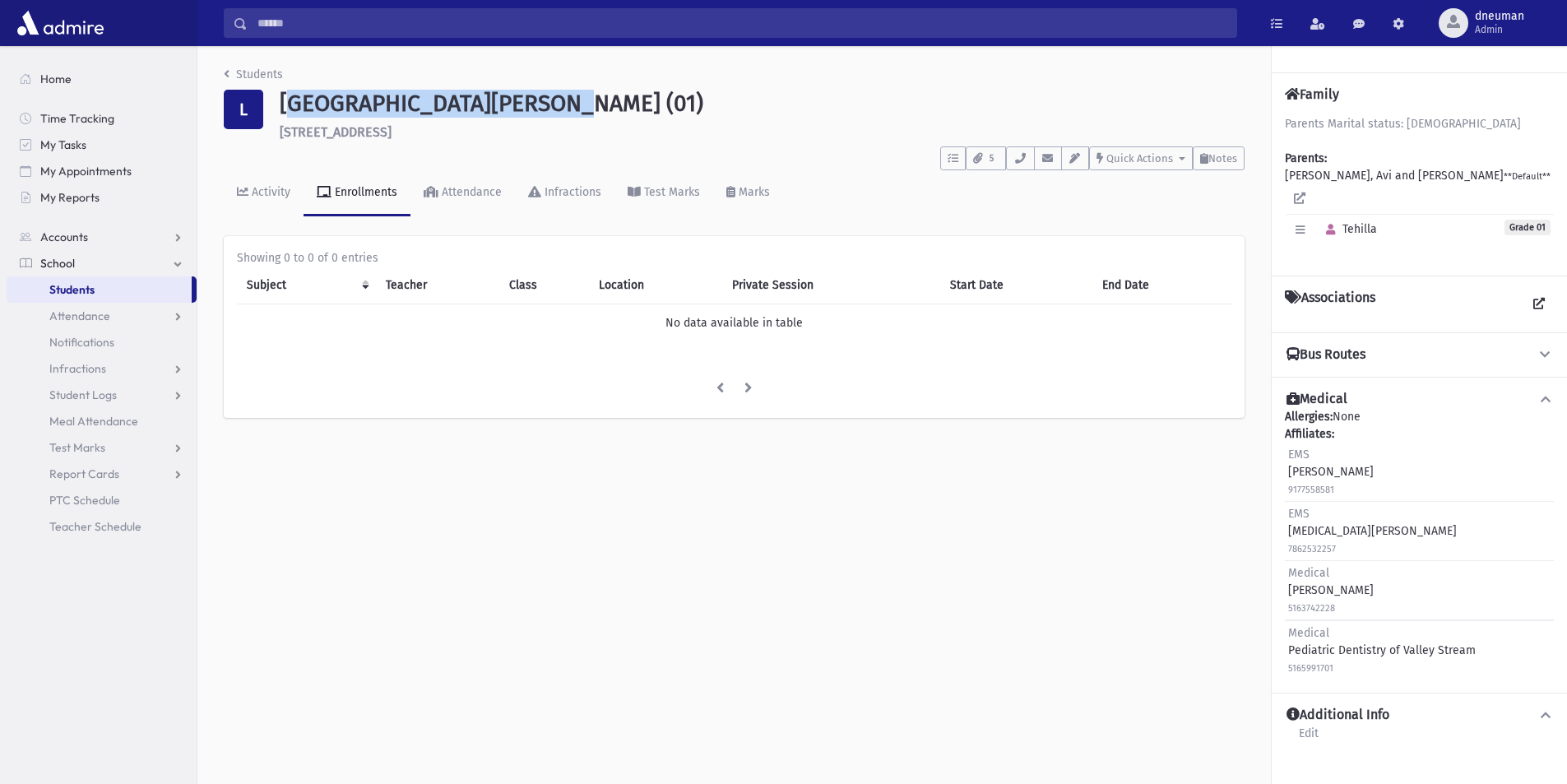
drag, startPoint x: 558, startPoint y: 98, endPoint x: 283, endPoint y: 105, distance: 275.1
click at [283, 105] on h1 "[GEOGRAPHIC_DATA][PERSON_NAME] (01)" at bounding box center [762, 103] width 965 height 28
click at [430, 109] on h1 "[GEOGRAPHIC_DATA][PERSON_NAME] (01)" at bounding box center [762, 103] width 965 height 28
click at [495, 178] on link "Attendance" at bounding box center [463, 193] width 105 height 46
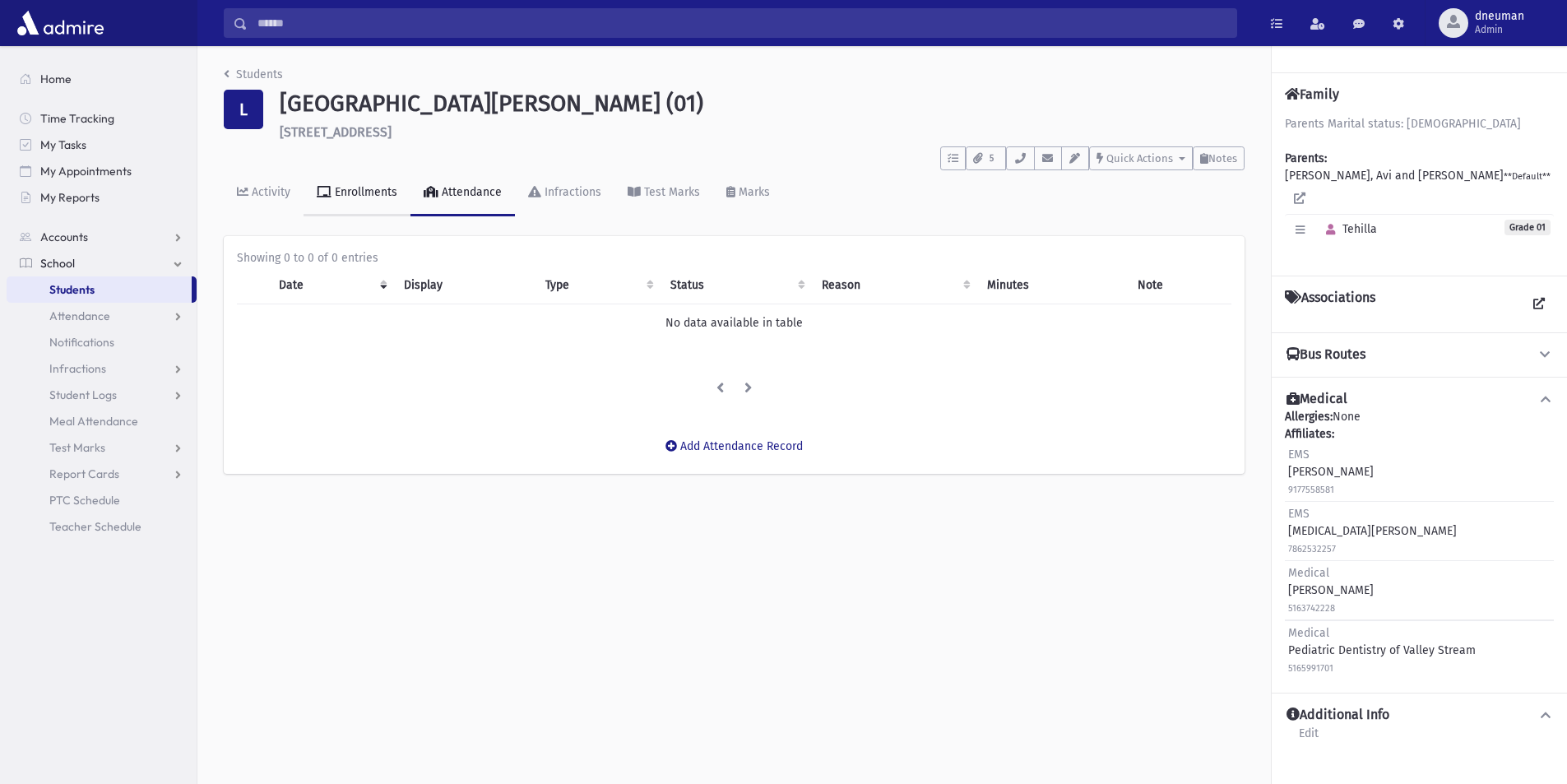
click at [322, 192] on icon at bounding box center [325, 191] width 15 height 12
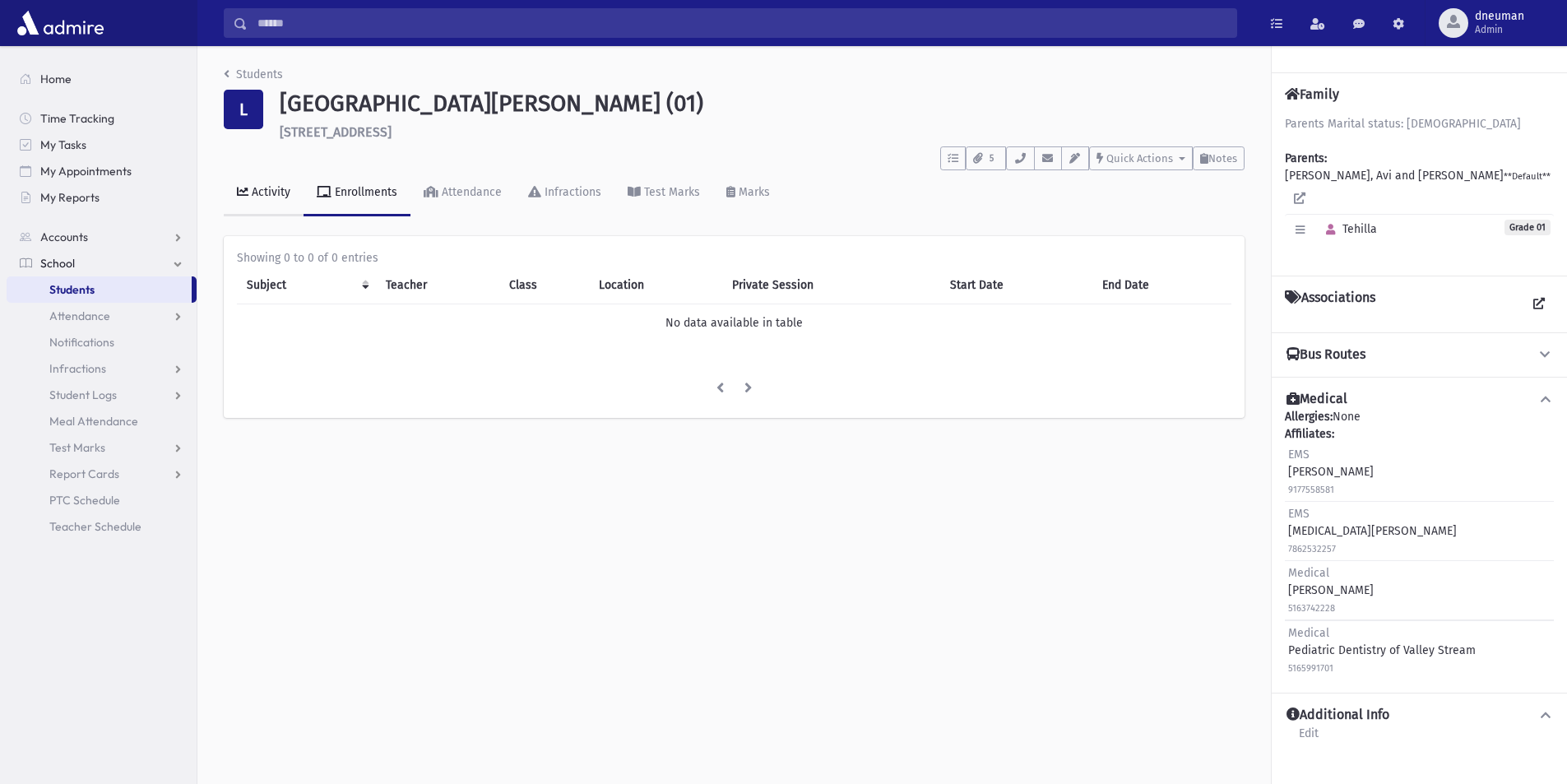
click at [262, 194] on div "Activity" at bounding box center [270, 191] width 42 height 14
